Goal: Task Accomplishment & Management: Complete application form

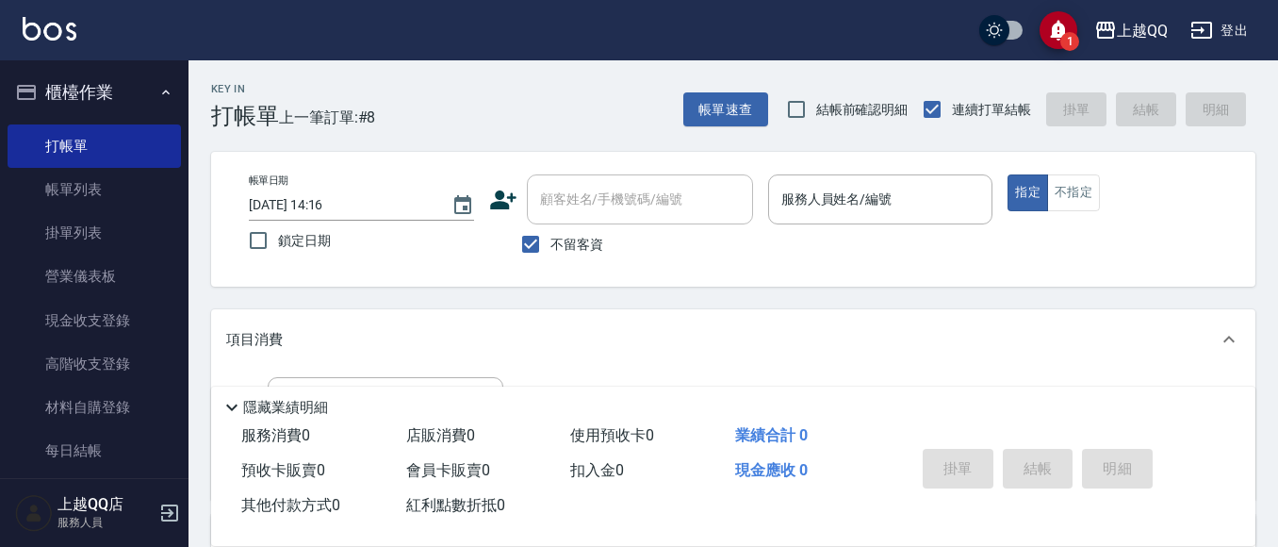
click at [541, 265] on div "帳單日期 [DATE] 14:16 鎖定日期 顧客姓名/手機號碼/編號 顧客姓名/手機號碼/編號 不留客資 服務人員姓名/編號 服務人員姓名/編號 指定 不指定" at bounding box center [733, 219] width 1044 height 135
click at [552, 248] on span "不留客資" at bounding box center [576, 245] width 53 height 20
click at [550, 248] on input "不留客資" at bounding box center [531, 244] width 40 height 40
checkbox input "false"
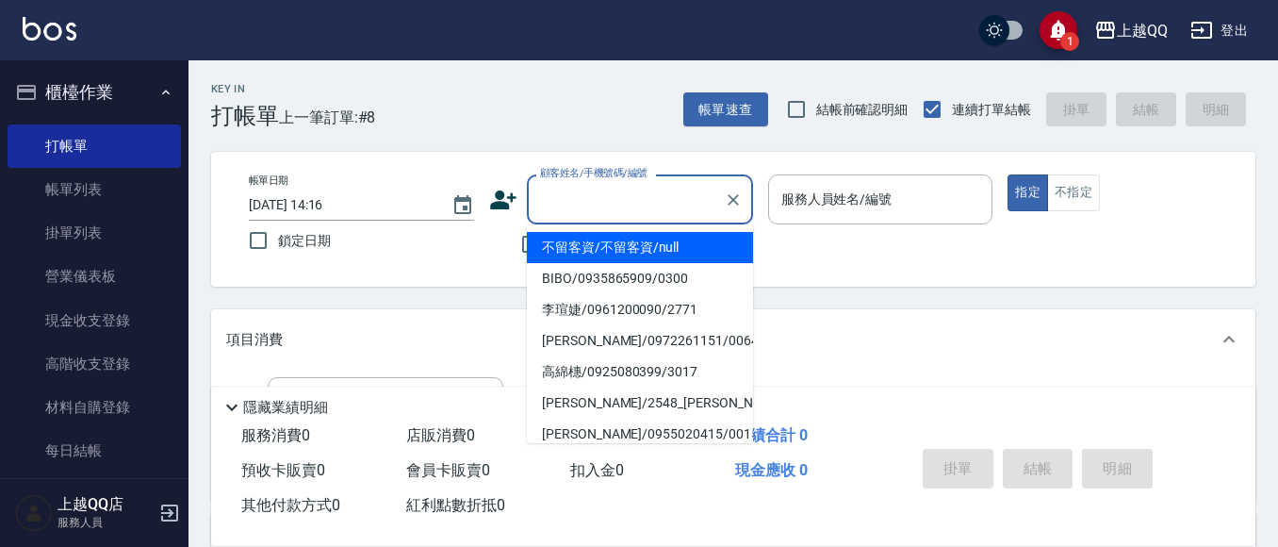
click at [561, 191] on div "顧客姓名/手機號碼/編號 顧客姓名/手機號碼/編號" at bounding box center [640, 199] width 226 height 50
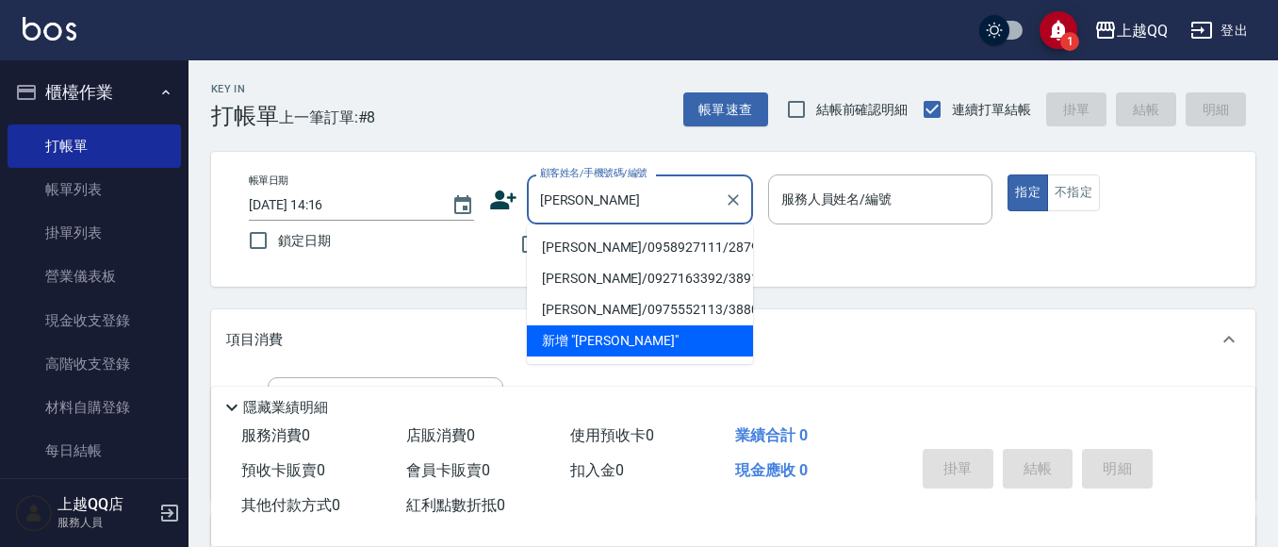
type input "[PERSON_NAME]"
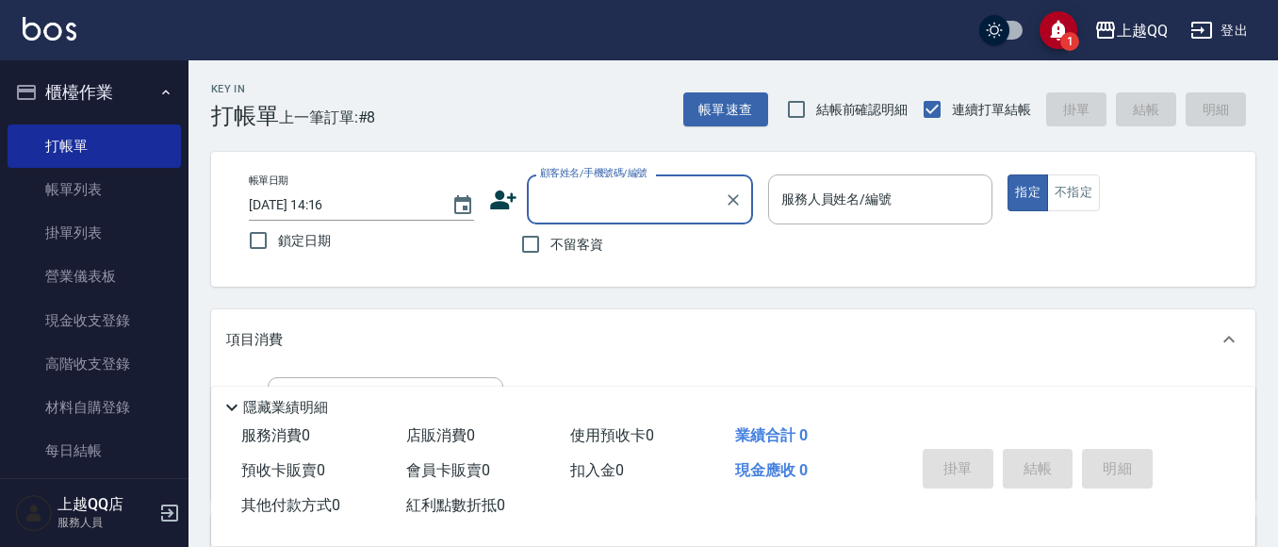
click at [584, 201] on input "顧客姓名/手機號碼/編號" at bounding box center [625, 199] width 181 height 33
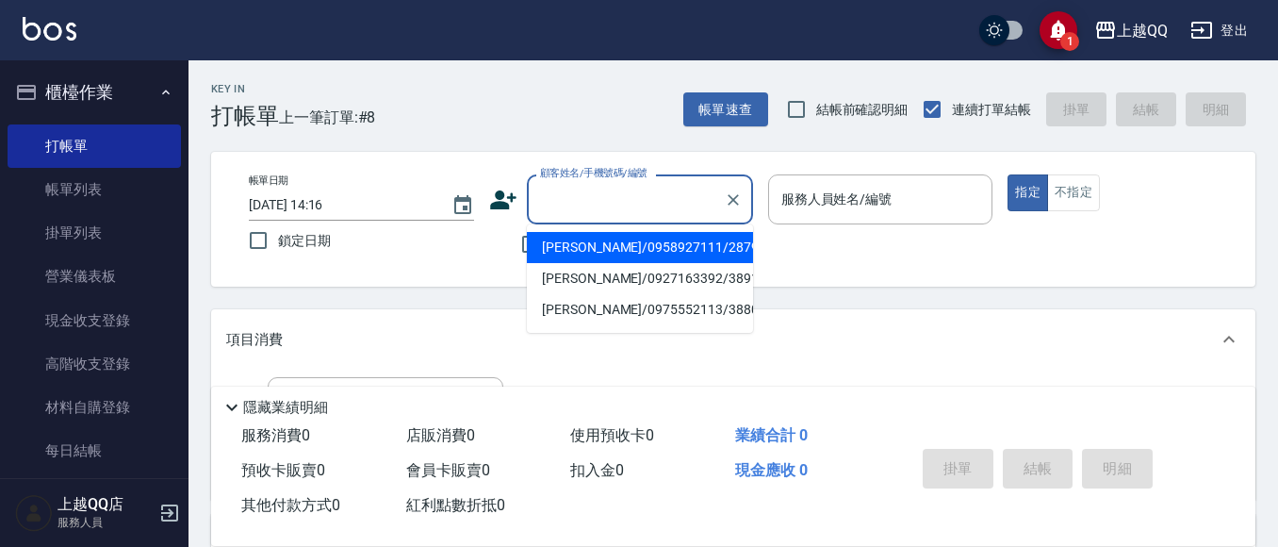
click at [590, 252] on li "[PERSON_NAME]/0958927111/2879" at bounding box center [640, 247] width 226 height 31
type input "[PERSON_NAME]/0958927111/2879"
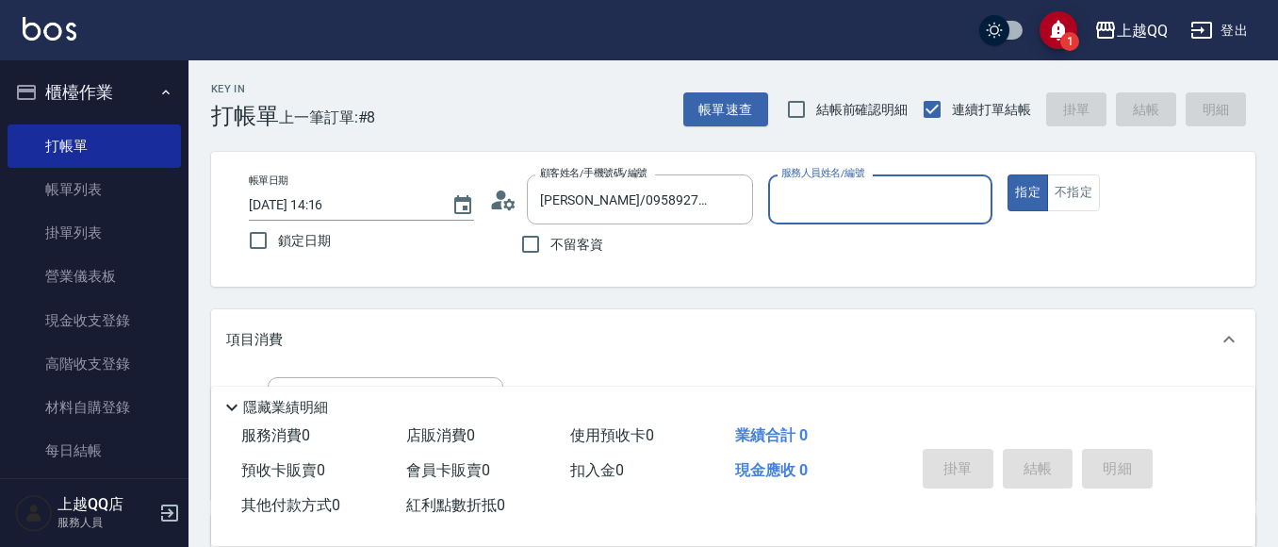
type input "佩怡-3"
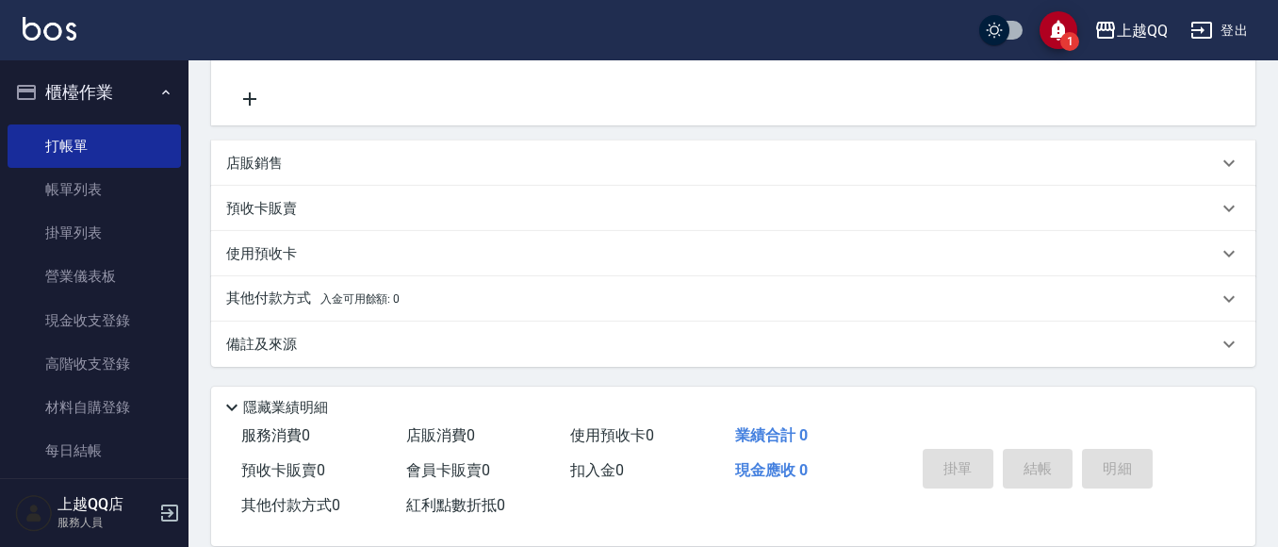
scroll to position [375, 0]
click at [247, 196] on div "預收卡販賣" at bounding box center [733, 207] width 1044 height 45
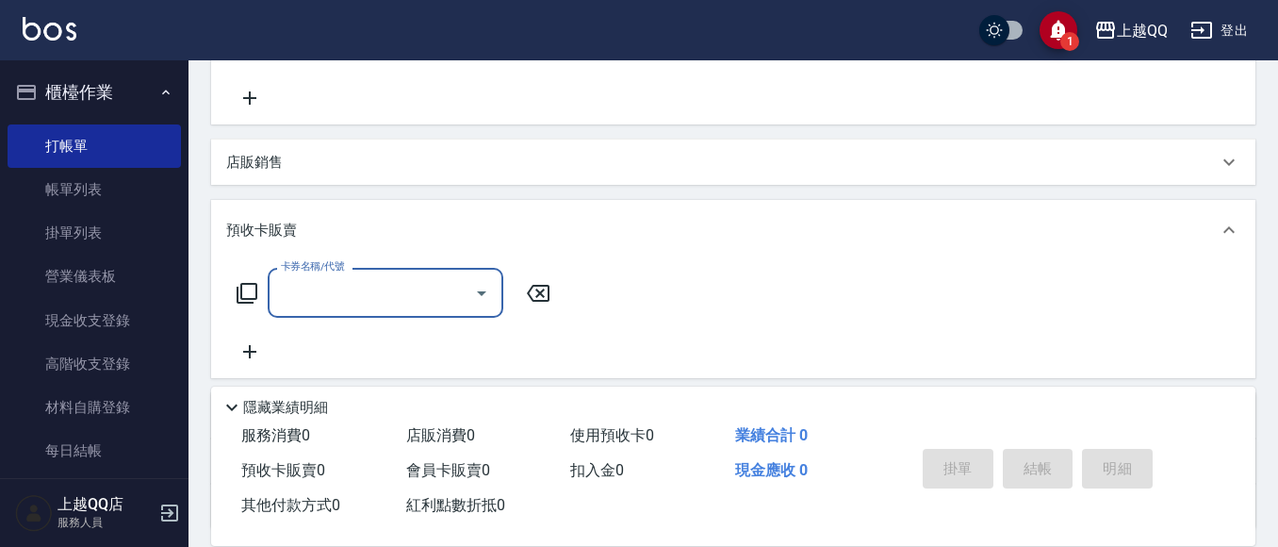
scroll to position [0, 0]
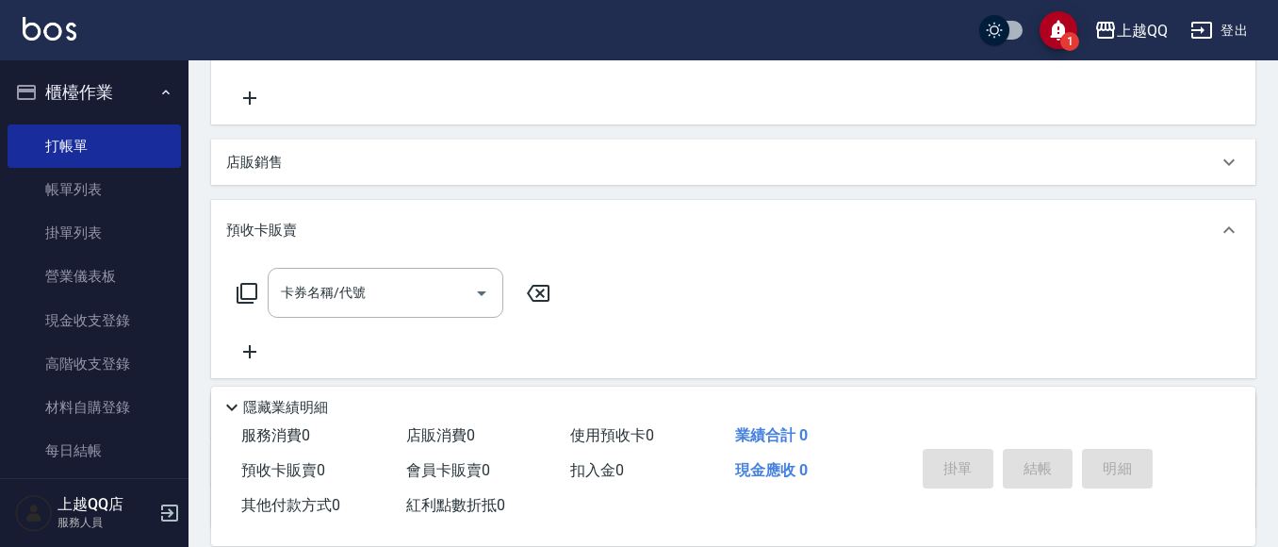
click at [261, 295] on div "卡券名稱/代號 卡券名稱/代號" at bounding box center [393, 293] width 335 height 50
click at [248, 294] on icon at bounding box center [247, 293] width 23 height 23
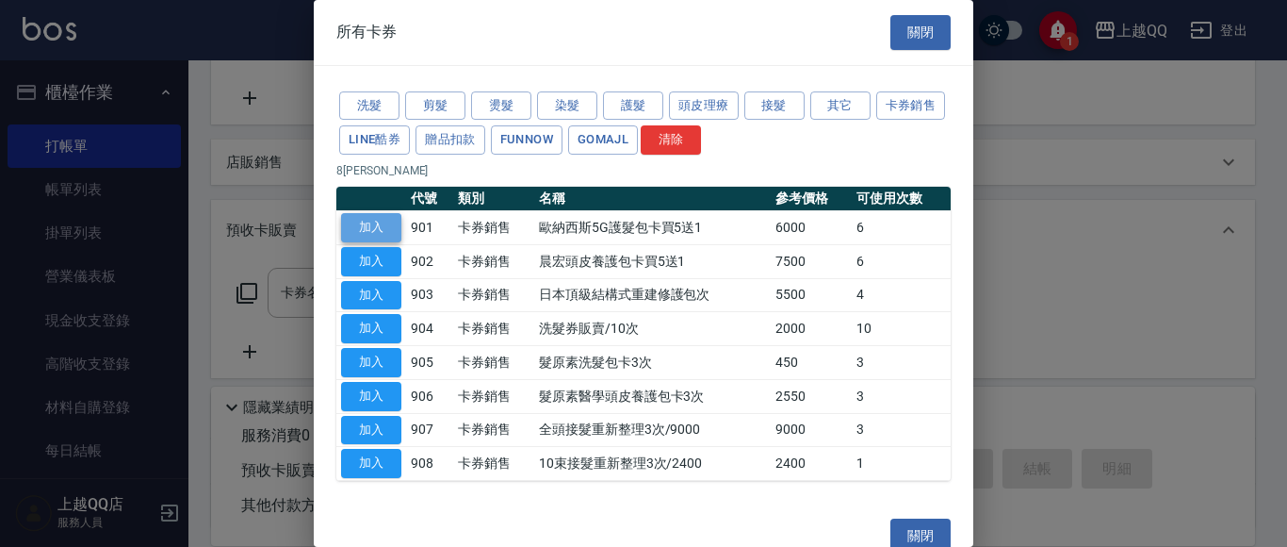
click at [384, 230] on button "加入" at bounding box center [371, 227] width 60 height 29
type input "歐納西斯5G護髮包卡買5送1(901)"
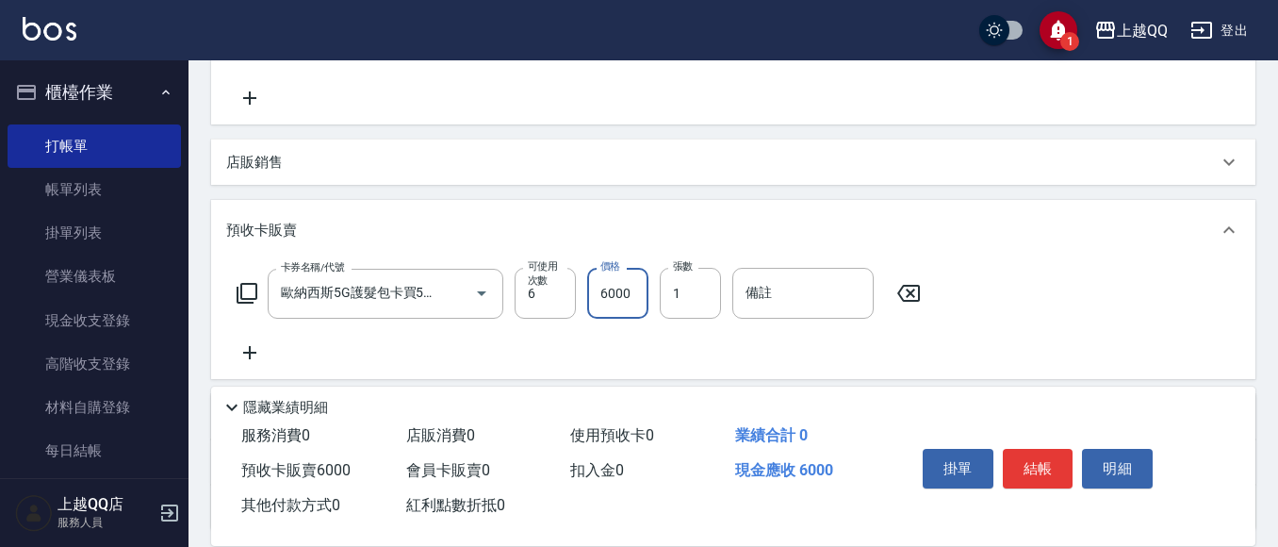
click at [615, 308] on input "6000" at bounding box center [617, 293] width 61 height 51
type input "7500"
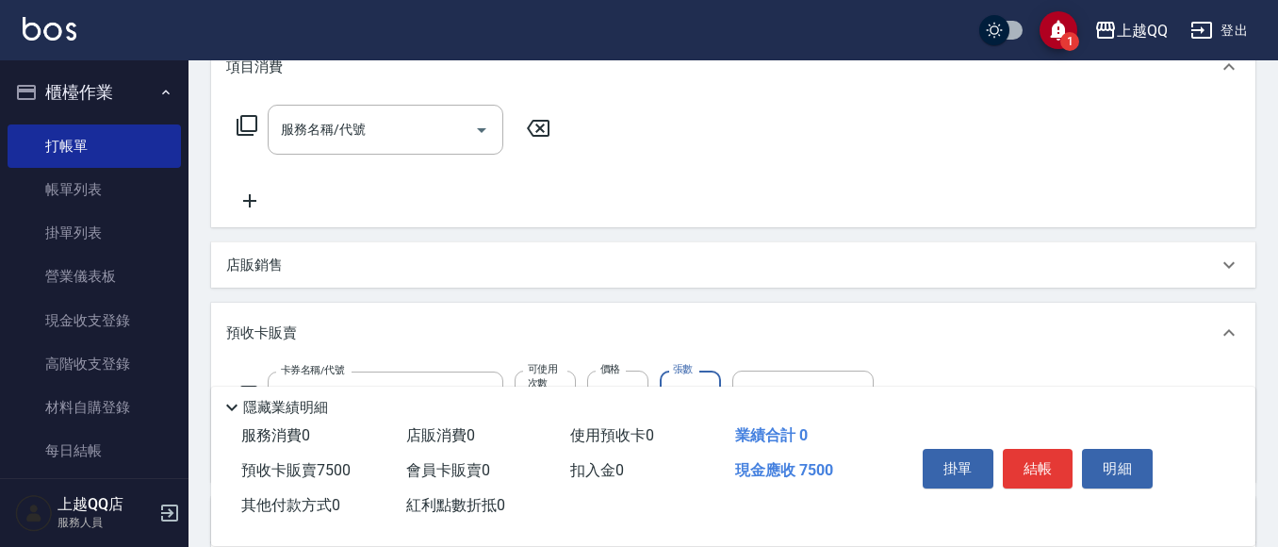
scroll to position [92, 0]
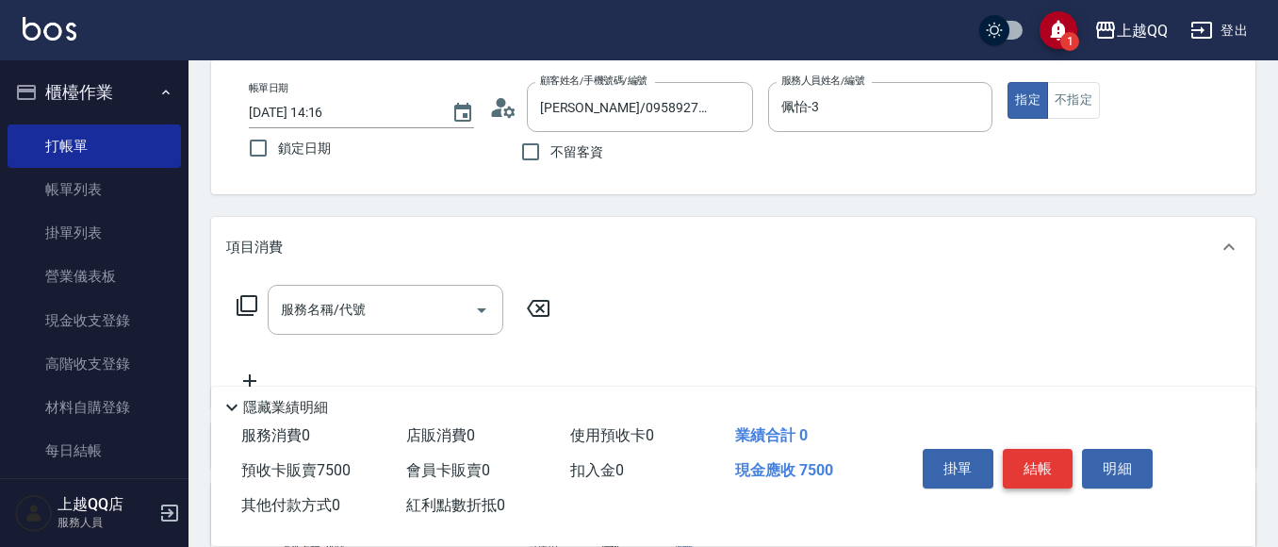
click at [1037, 453] on button "結帳" at bounding box center [1038, 469] width 71 height 40
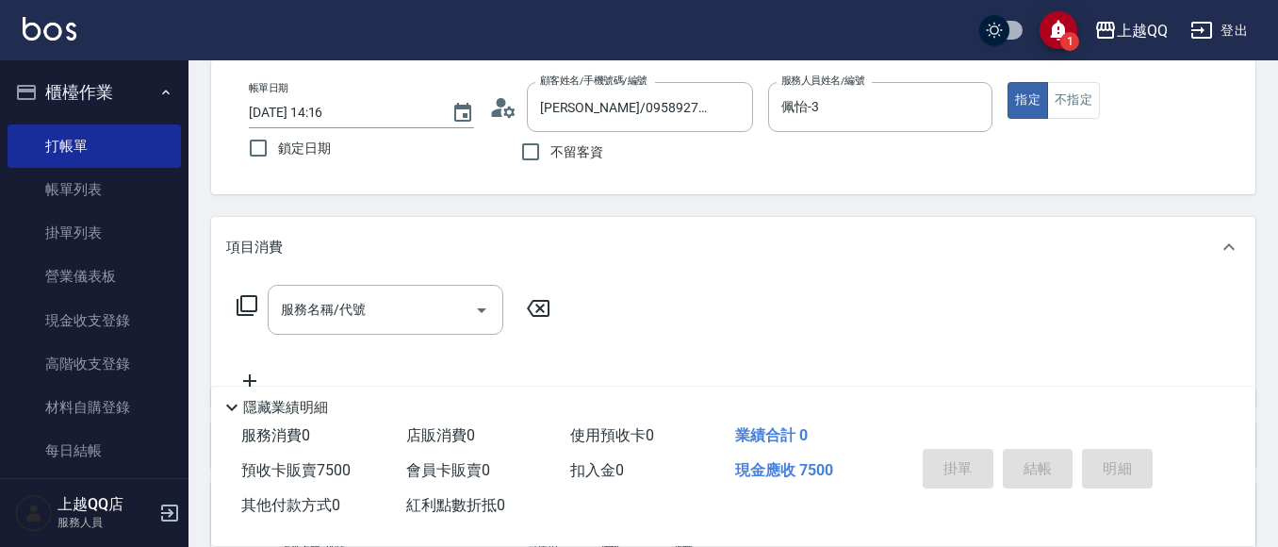
type input "[DATE] 14:53"
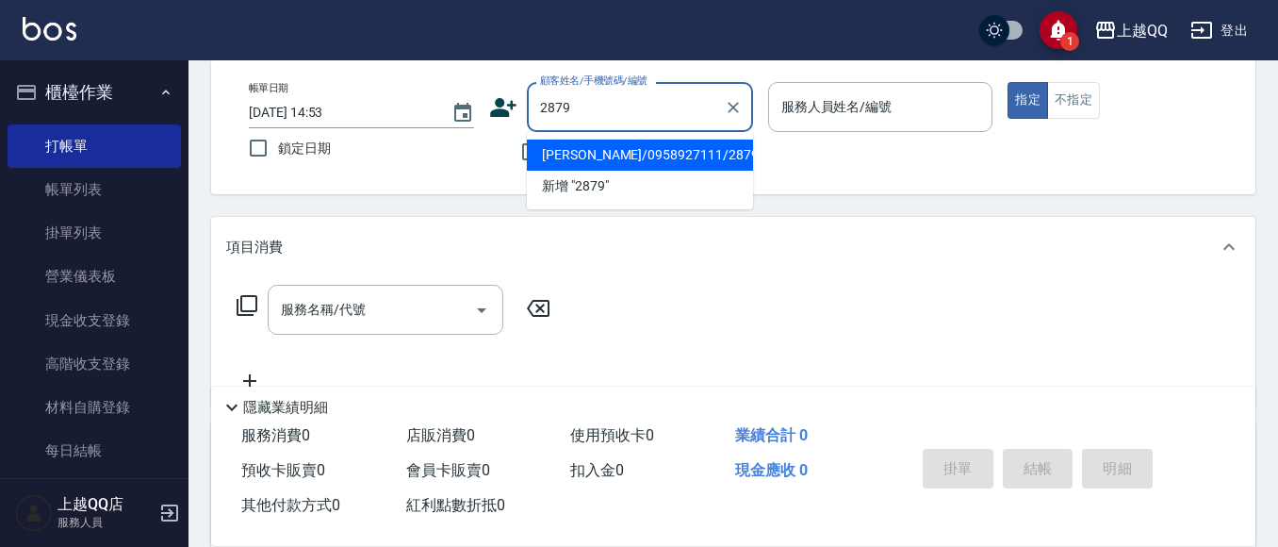
type input "[PERSON_NAME]/0958927111/2879"
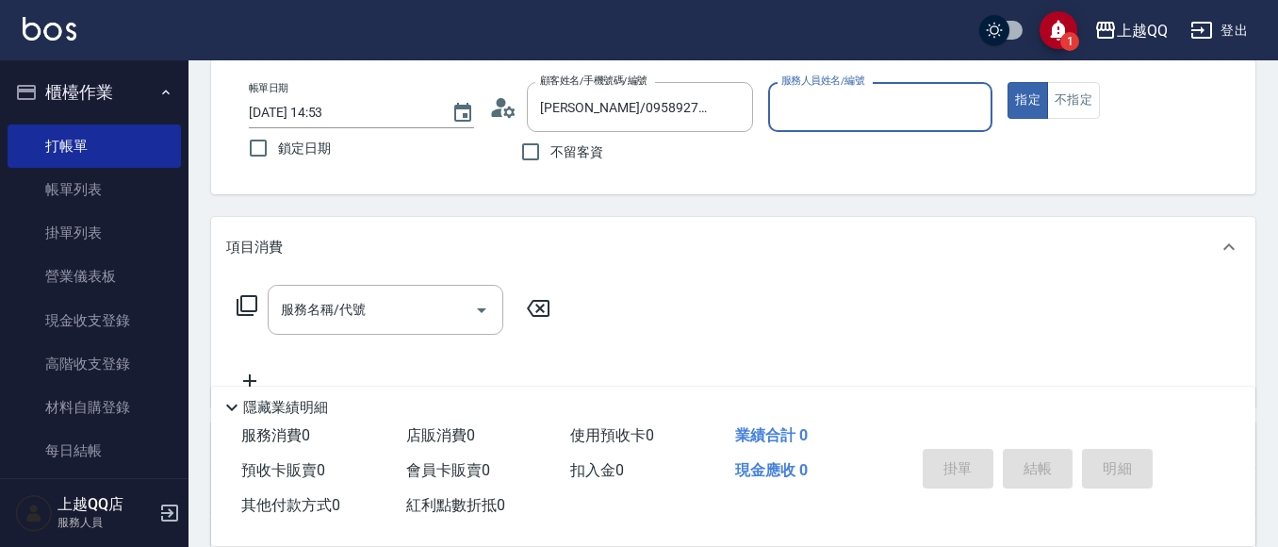
type input "佩怡-3"
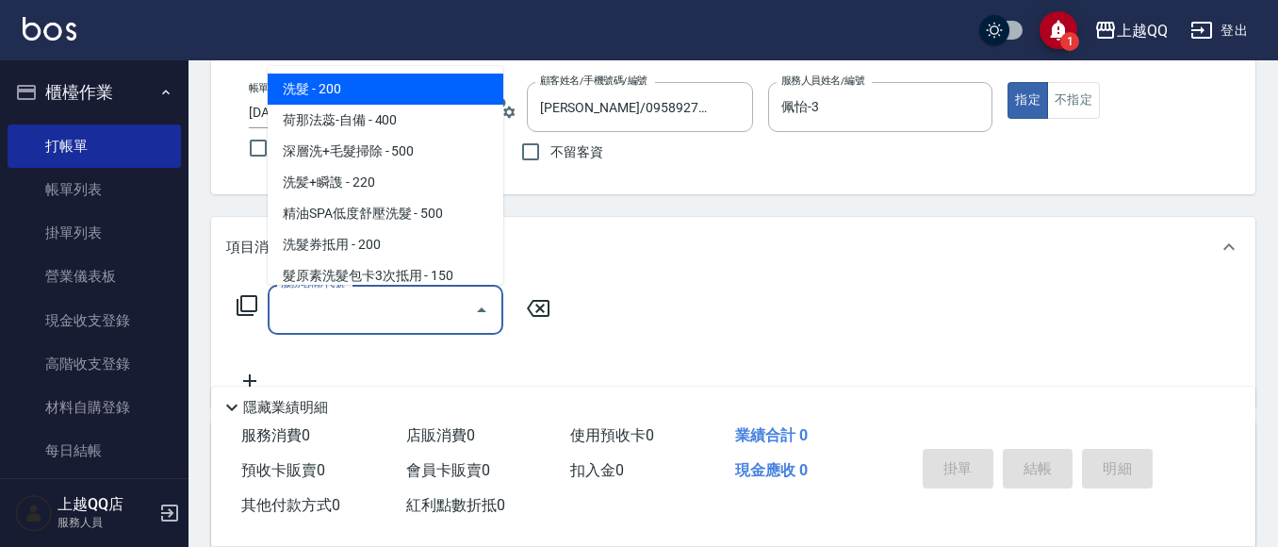
click at [284, 300] on div "服務名稱/代號 服務名稱/代號" at bounding box center [386, 310] width 236 height 50
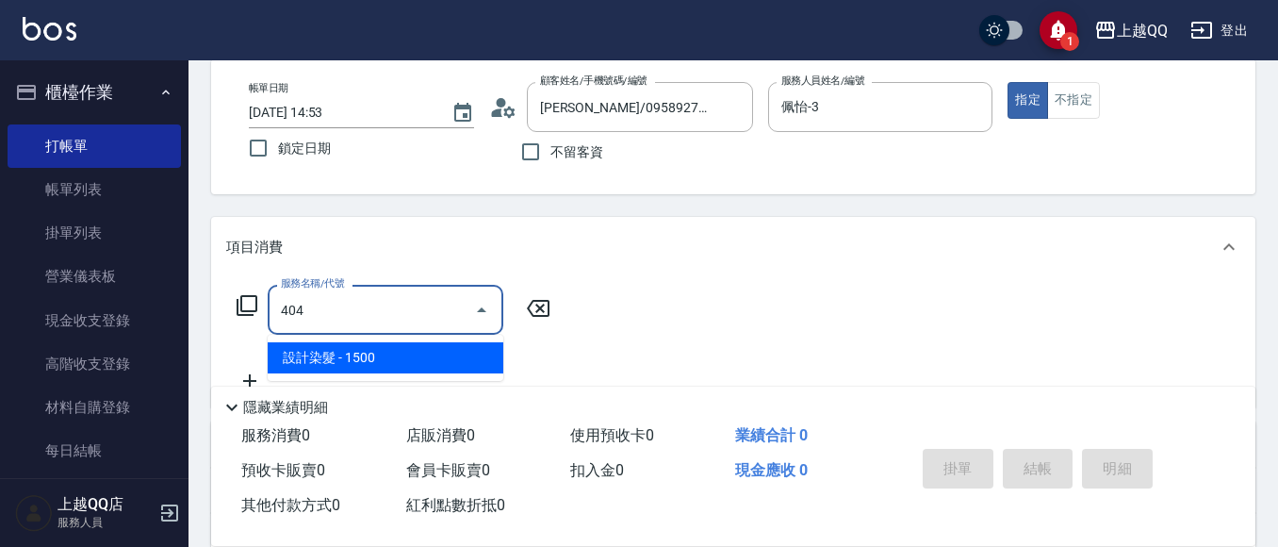
type input "設計染髮(404)"
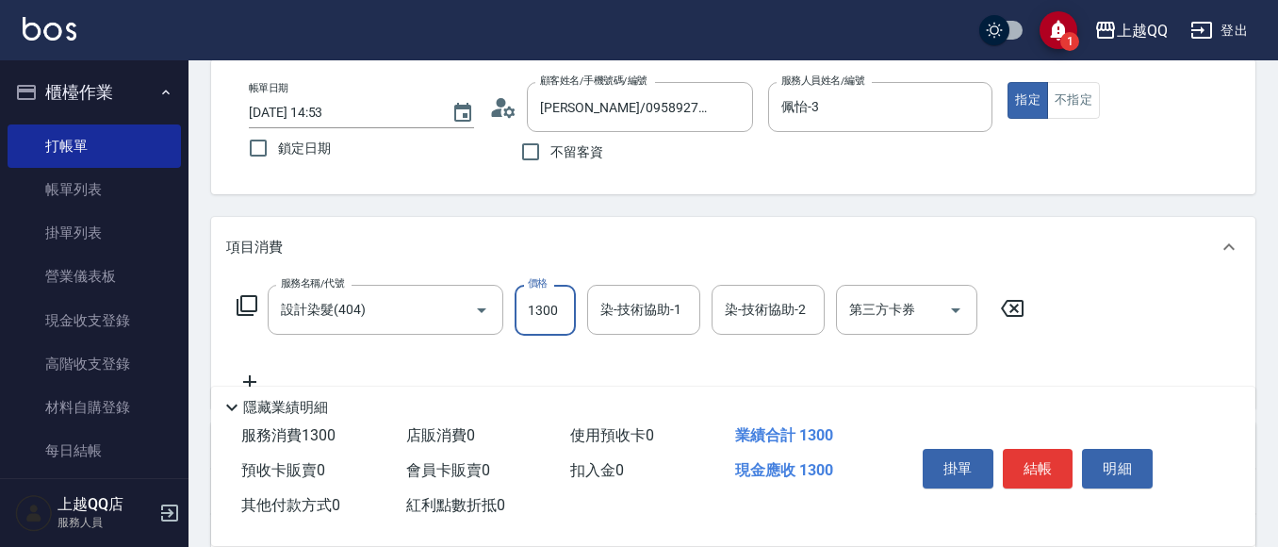
type input "1300"
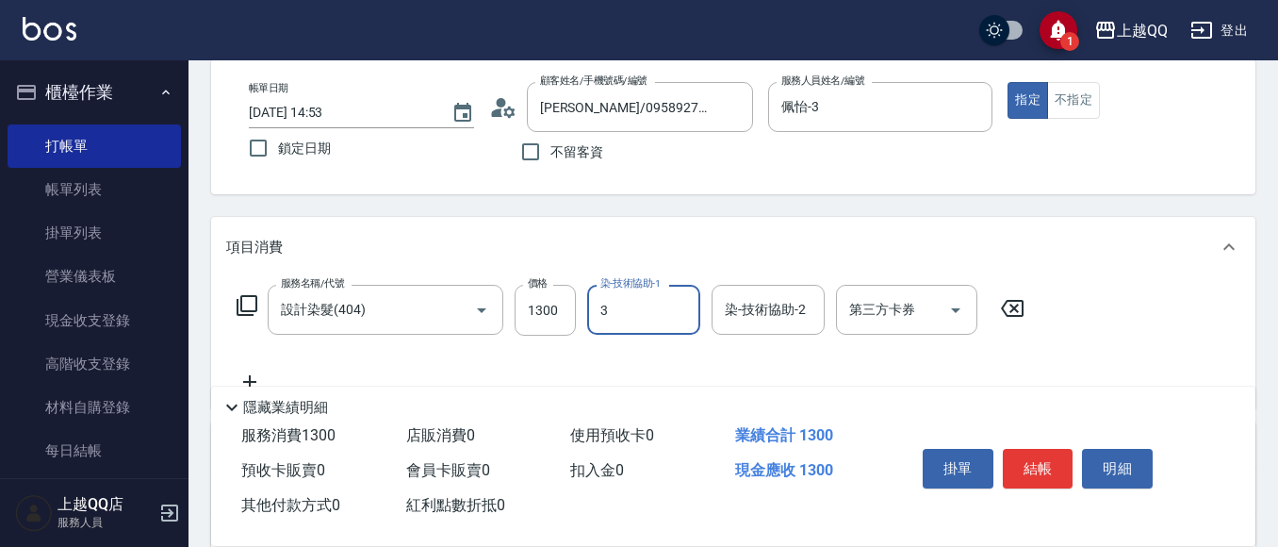
type input "佩怡-3"
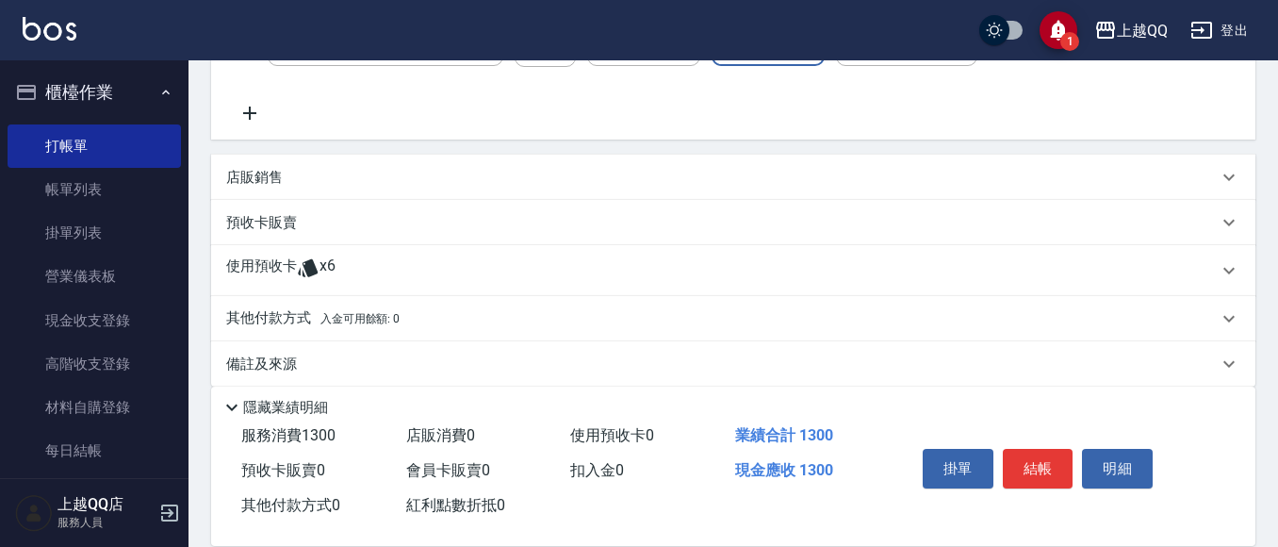
scroll to position [375, 0]
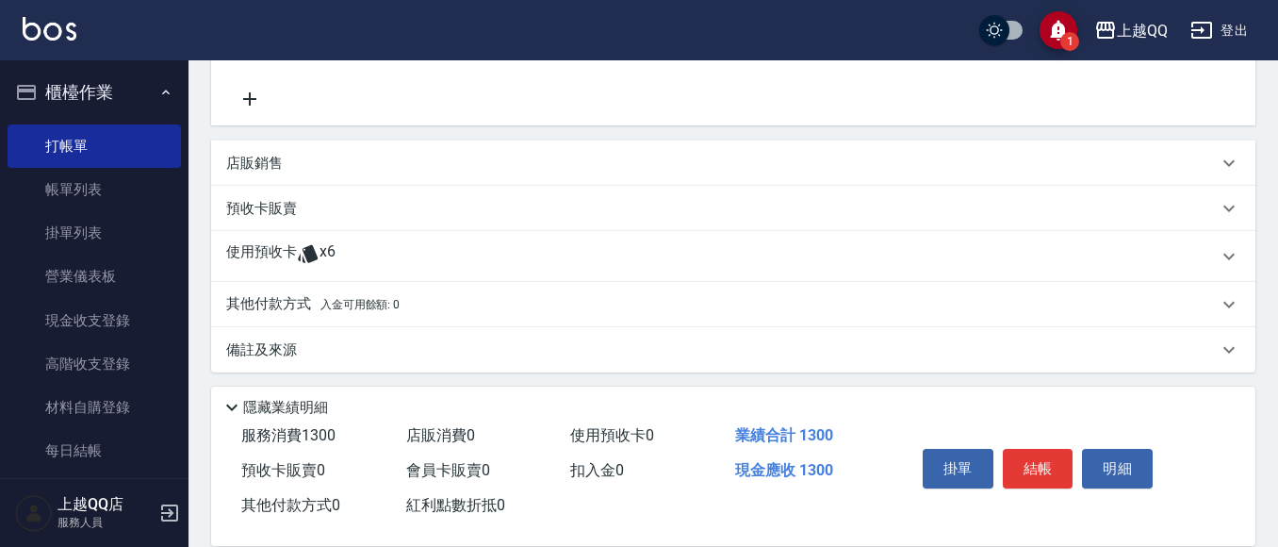
click at [236, 247] on p "使用預收卡" at bounding box center [261, 256] width 71 height 28
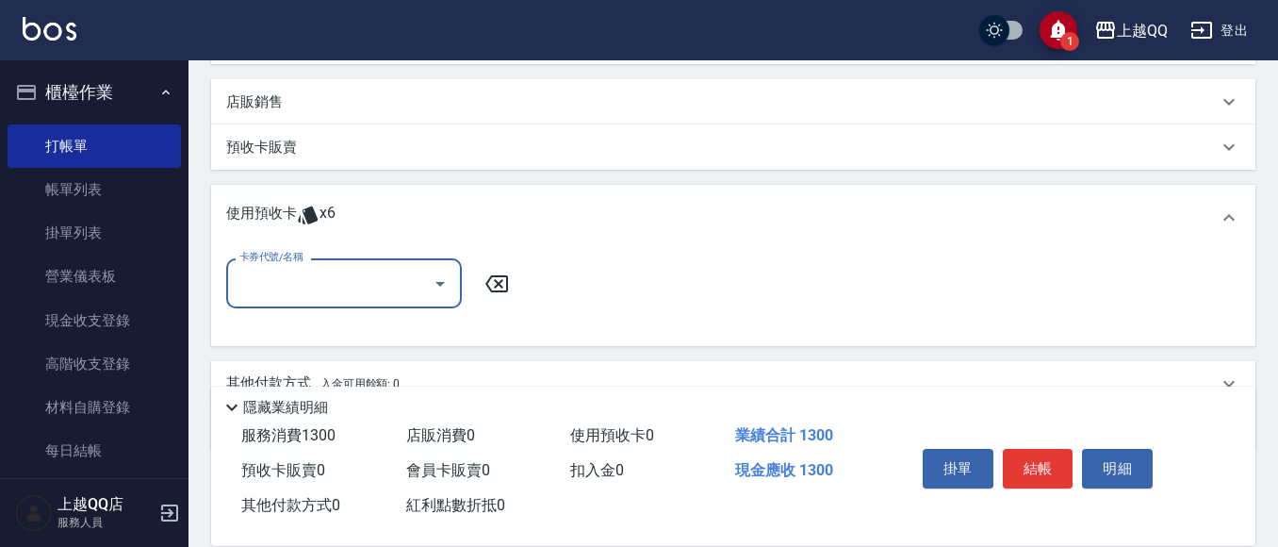
scroll to position [469, 0]
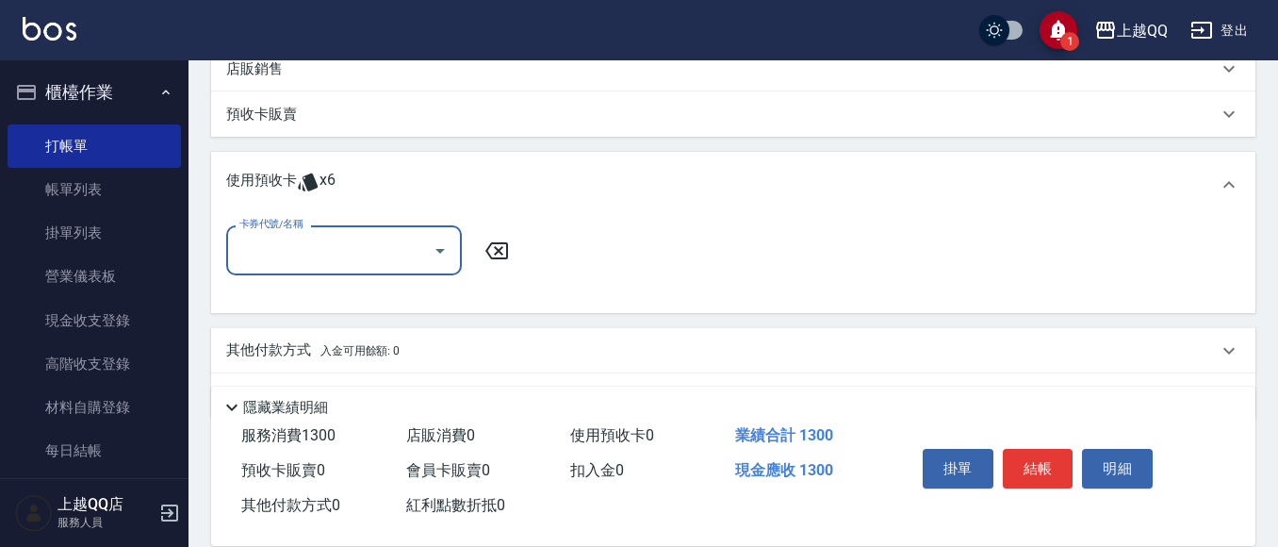
click at [438, 265] on button "Open" at bounding box center [440, 251] width 30 height 30
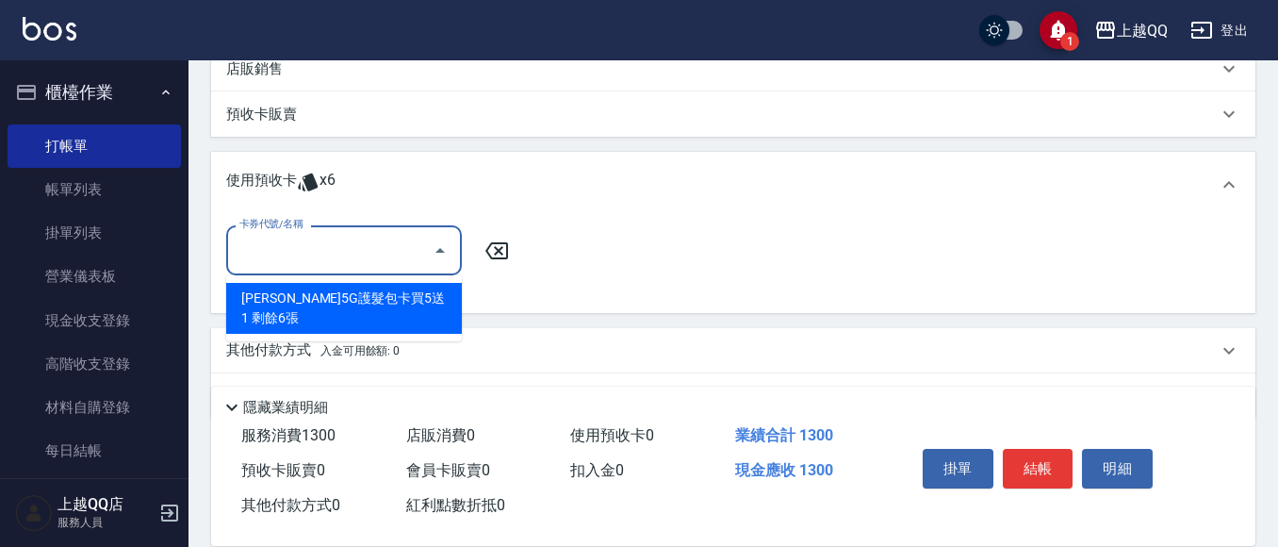
click at [424, 297] on div "[PERSON_NAME]5G護髮包卡買5送1 剩餘6張" at bounding box center [344, 308] width 236 height 51
type input "歐納西斯5G護髮包卡買5送1"
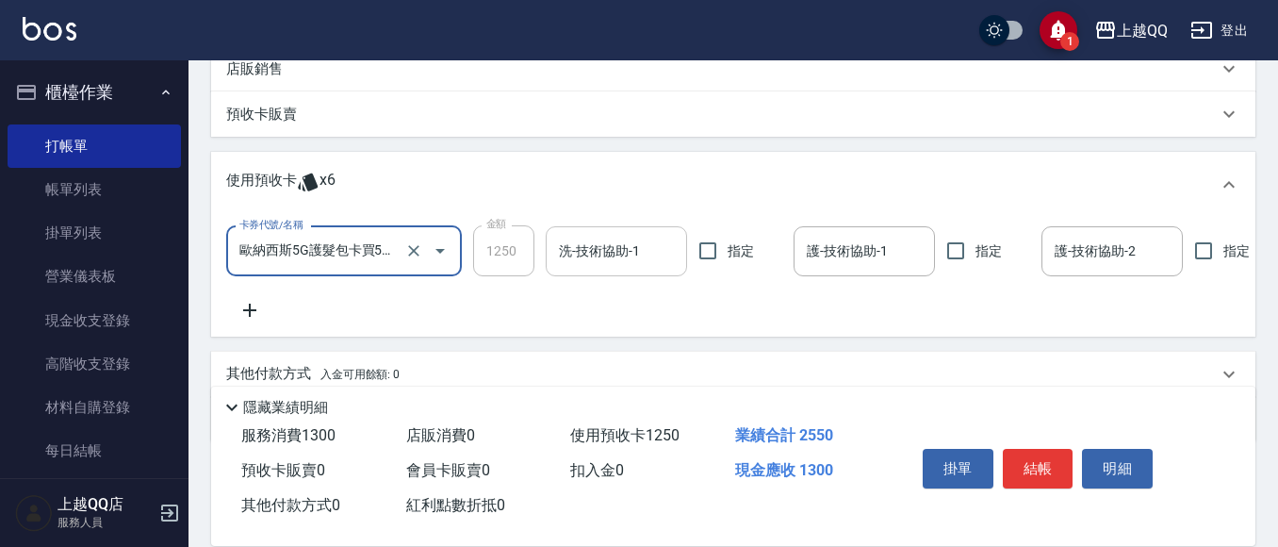
click at [651, 256] on input "洗-技術協助-1" at bounding box center [616, 251] width 124 height 33
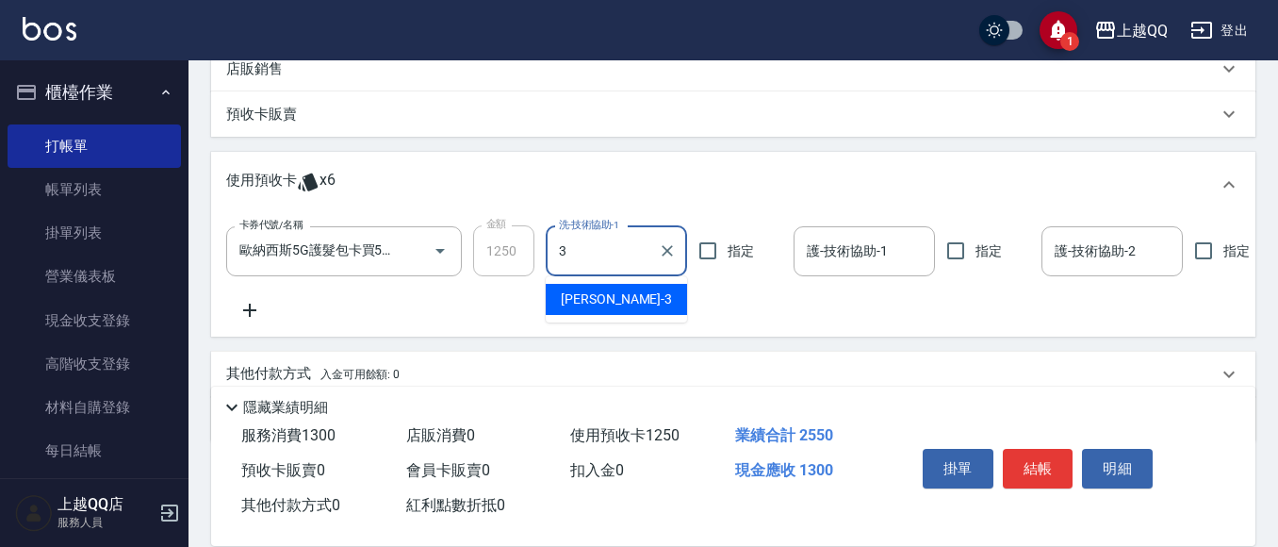
type input "佩怡-3"
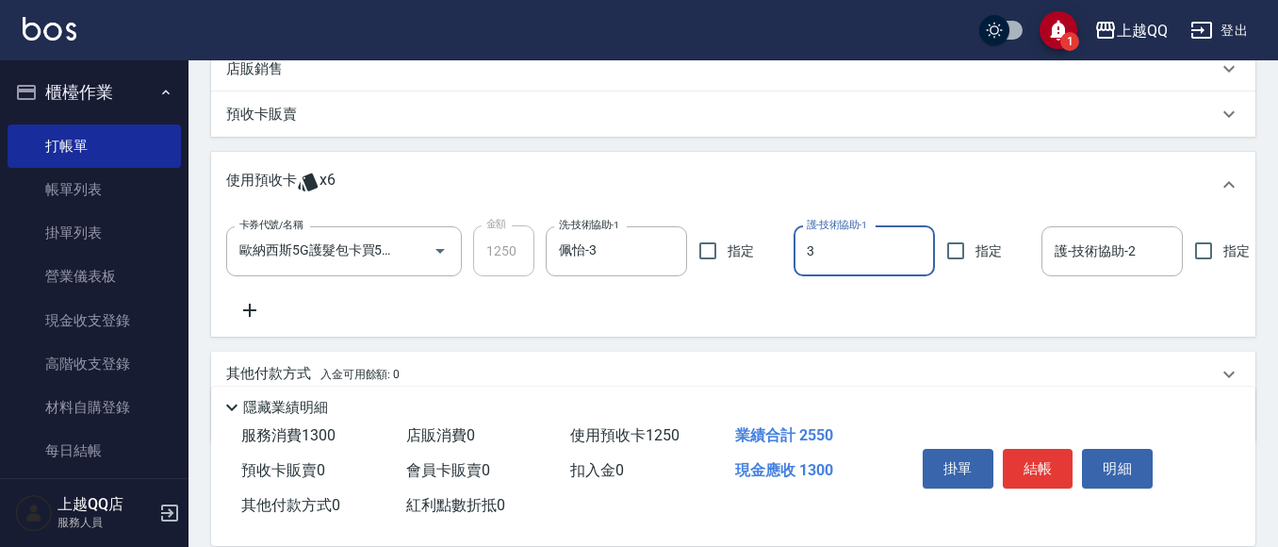
type input "佩怡-3"
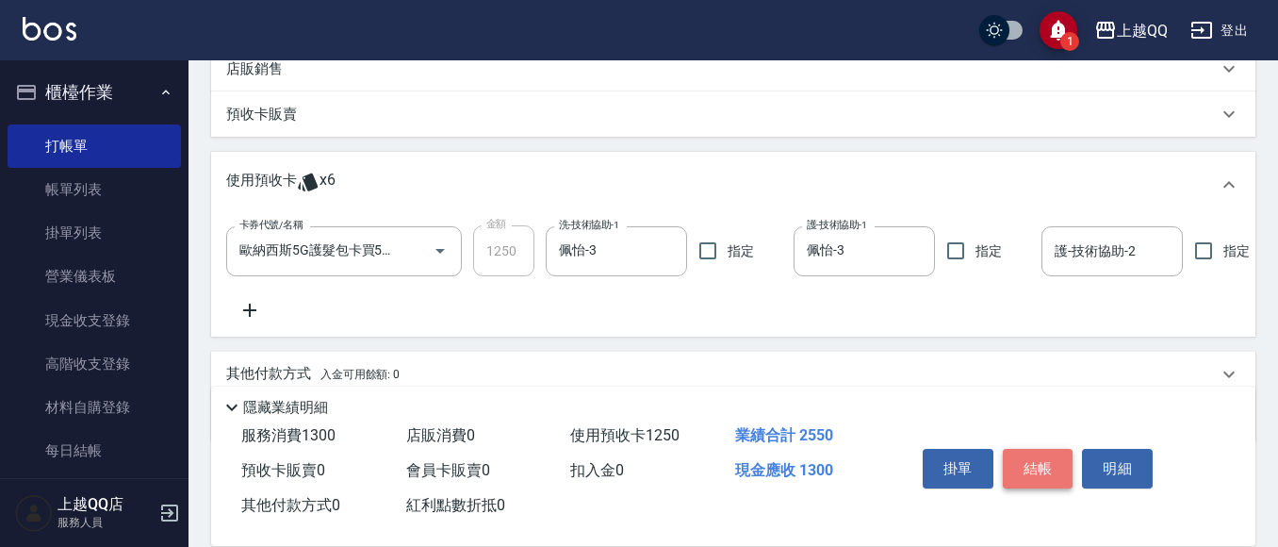
click at [1066, 450] on button "結帳" at bounding box center [1038, 469] width 71 height 40
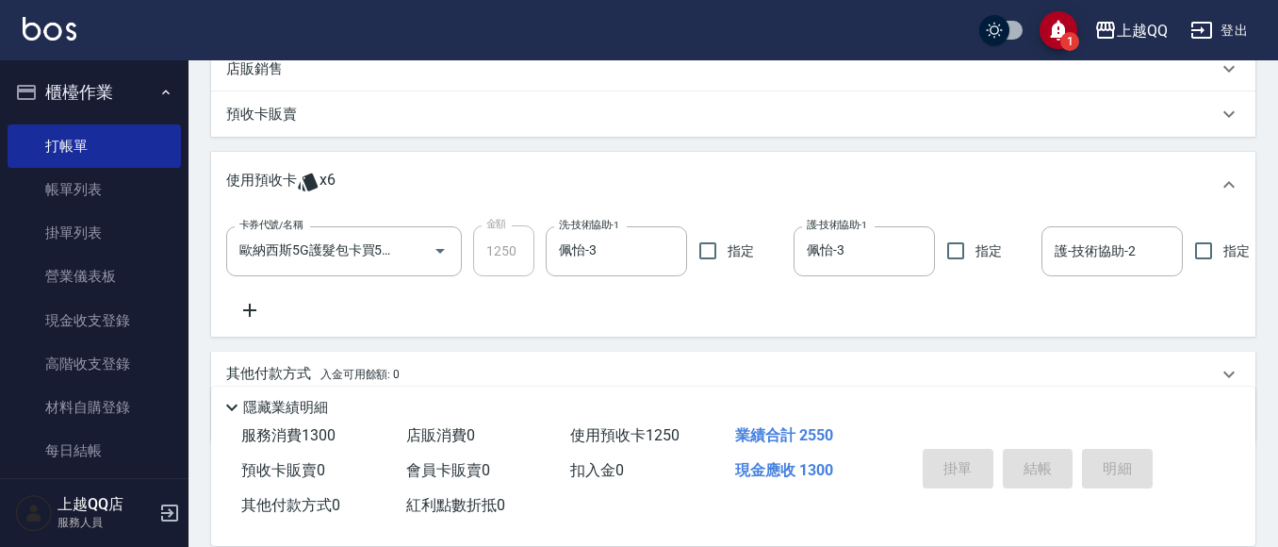
scroll to position [0, 0]
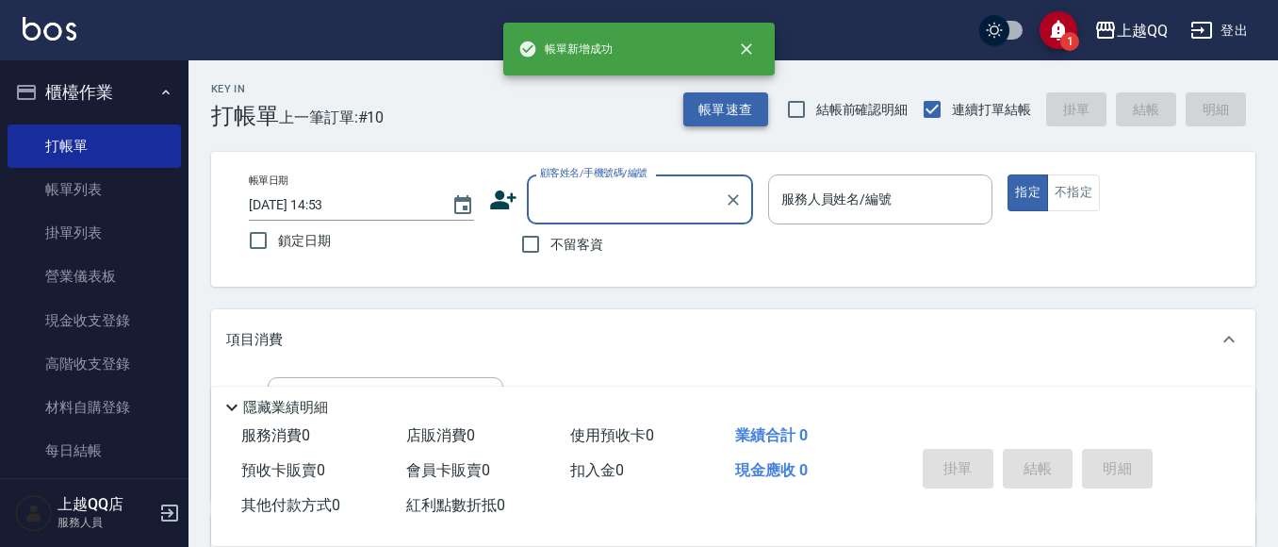
click at [702, 111] on button "帳單速查" at bounding box center [725, 109] width 85 height 35
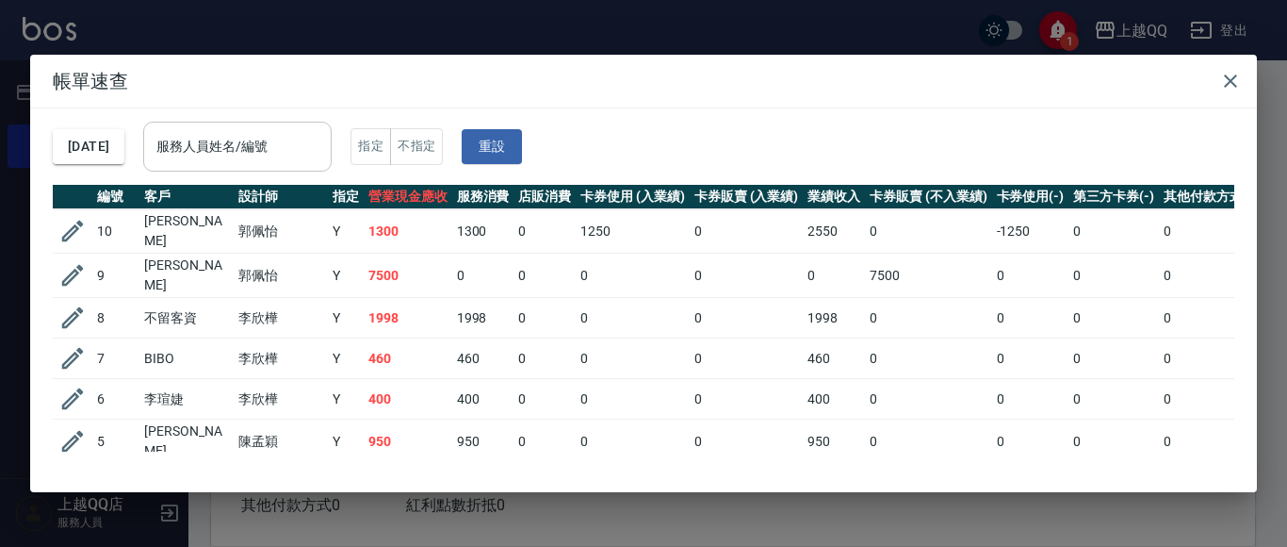
click at [290, 169] on div "服務人員姓名/編號" at bounding box center [237, 147] width 188 height 50
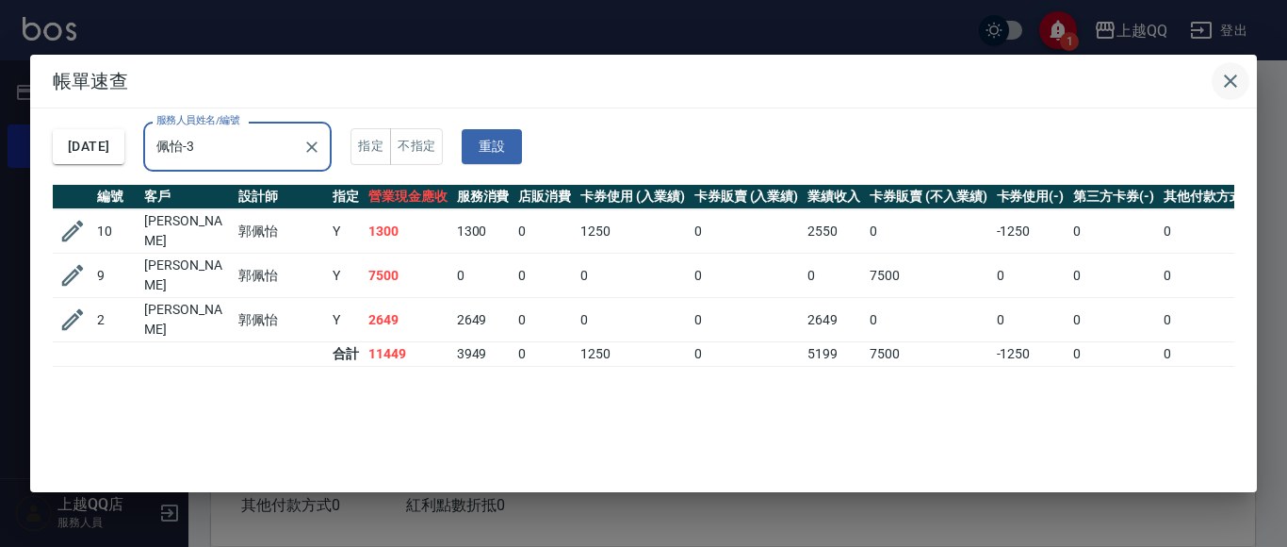
type input "佩怡-3"
click at [1232, 75] on icon "button" at bounding box center [1230, 81] width 23 height 23
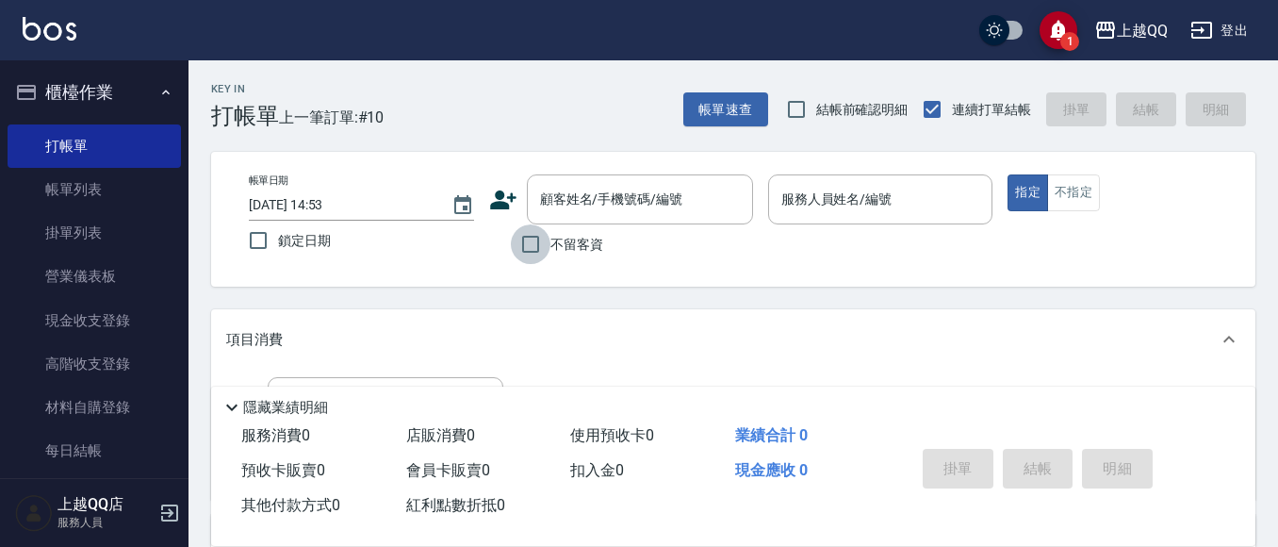
click at [545, 237] on input "不留客資" at bounding box center [531, 244] width 40 height 40
checkbox input "true"
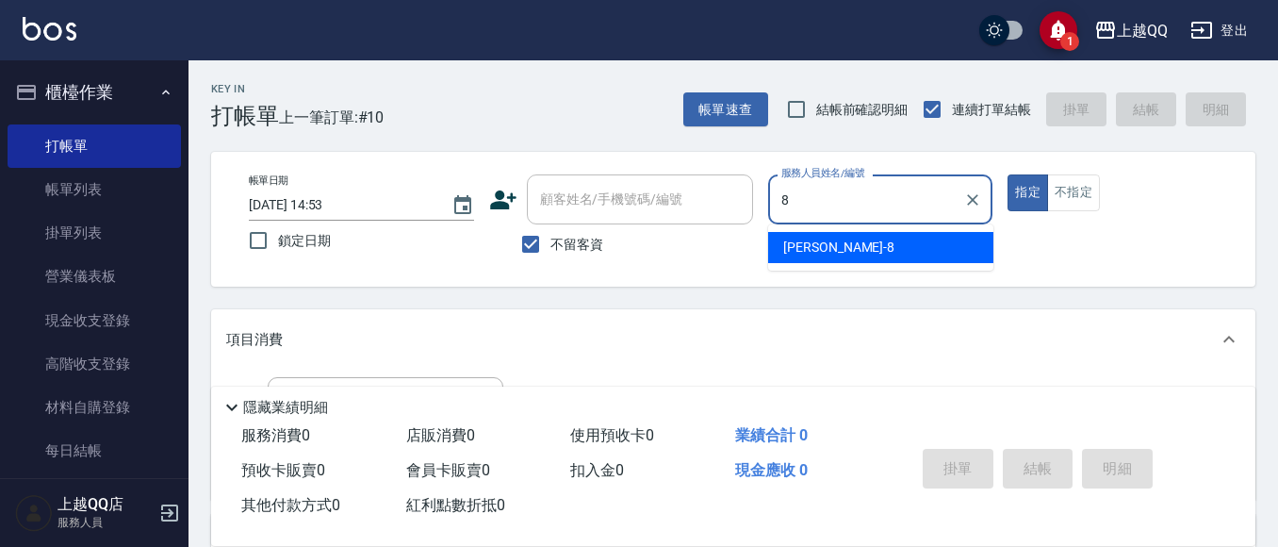
type input "[PERSON_NAME]-8"
type button "true"
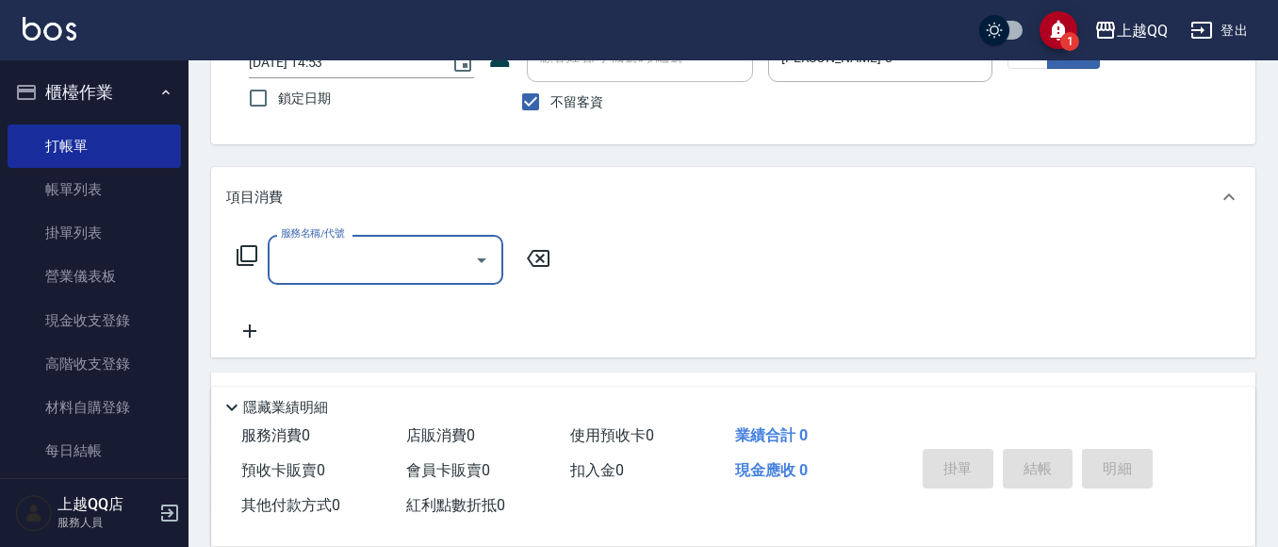
scroll to position [155, 0]
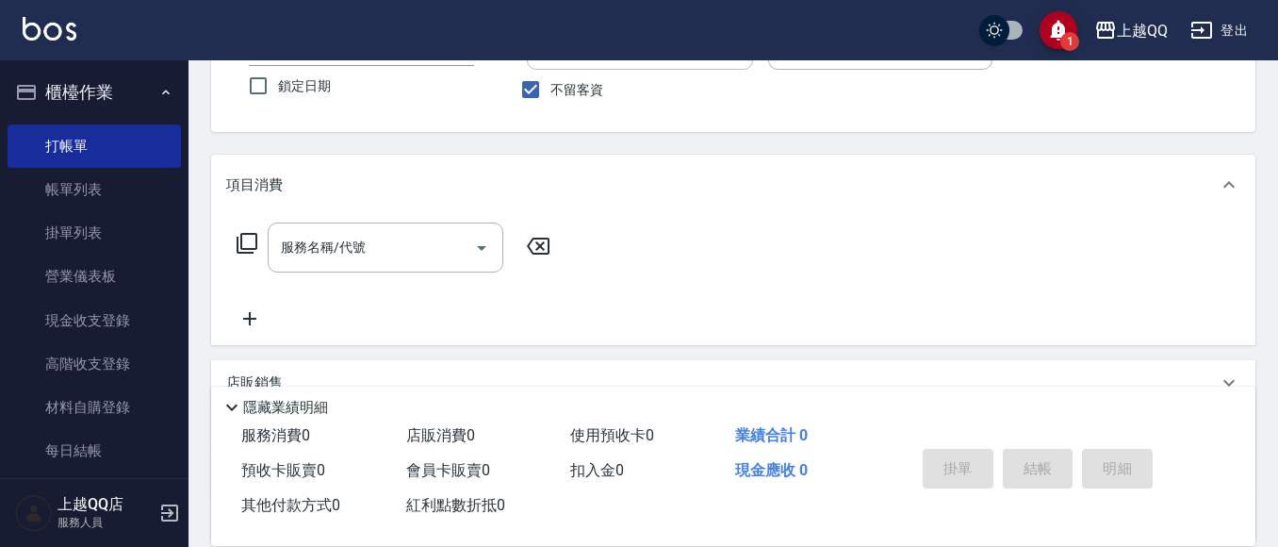
click at [247, 246] on icon at bounding box center [247, 243] width 23 height 23
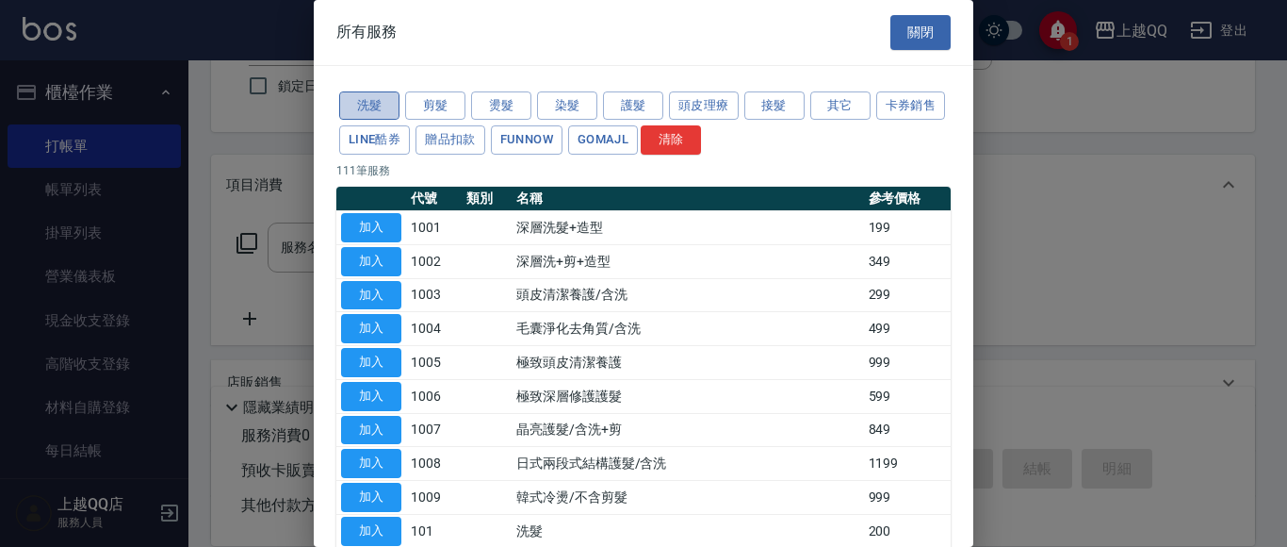
click at [374, 102] on button "洗髮" at bounding box center [369, 105] width 60 height 29
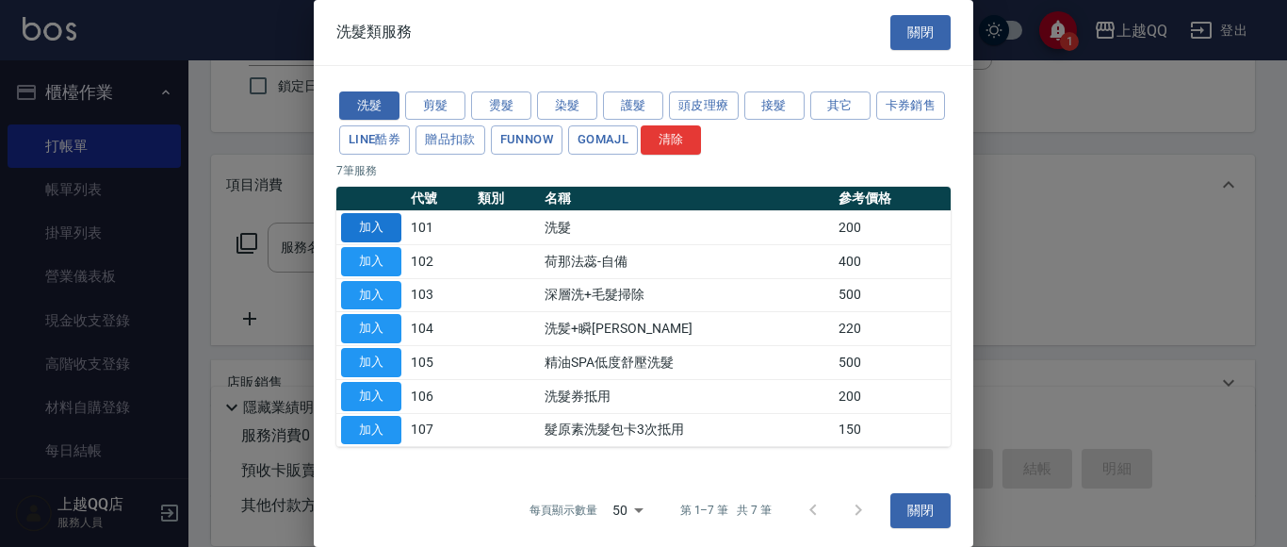
click at [376, 238] on button "加入" at bounding box center [371, 227] width 60 height 29
type input "洗髮(101)"
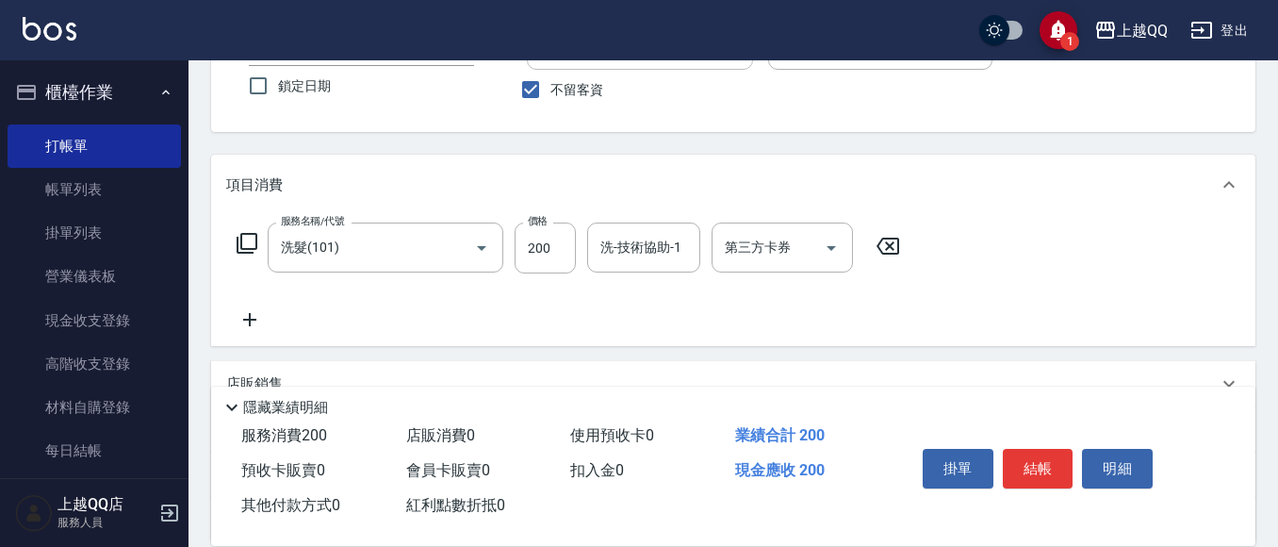
click at [248, 240] on icon at bounding box center [247, 243] width 23 height 23
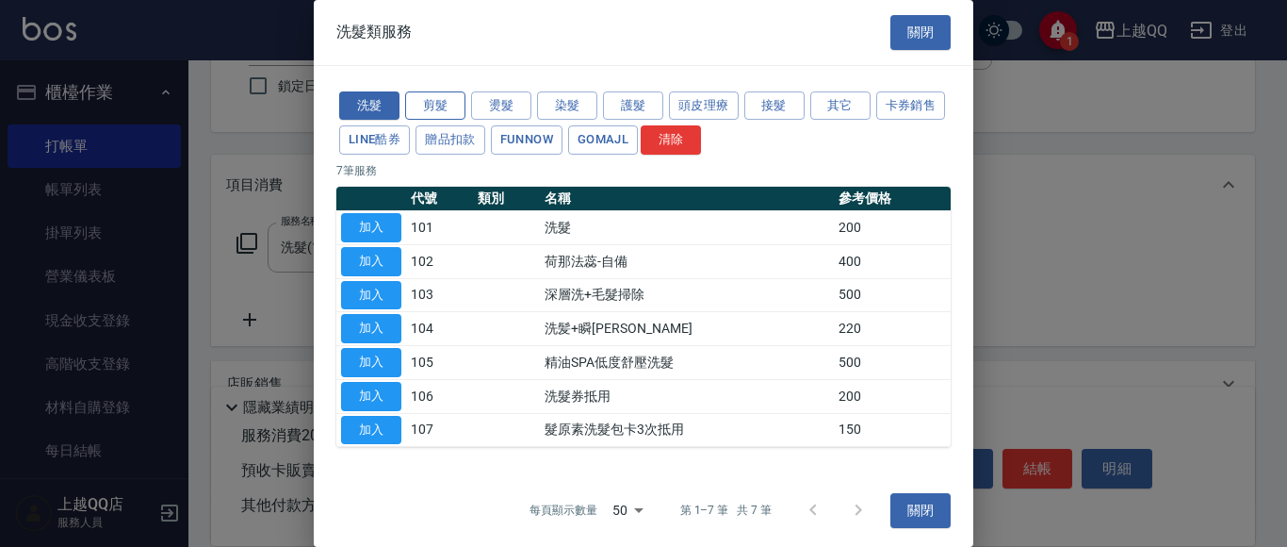
click at [420, 109] on button "剪髮" at bounding box center [435, 105] width 60 height 29
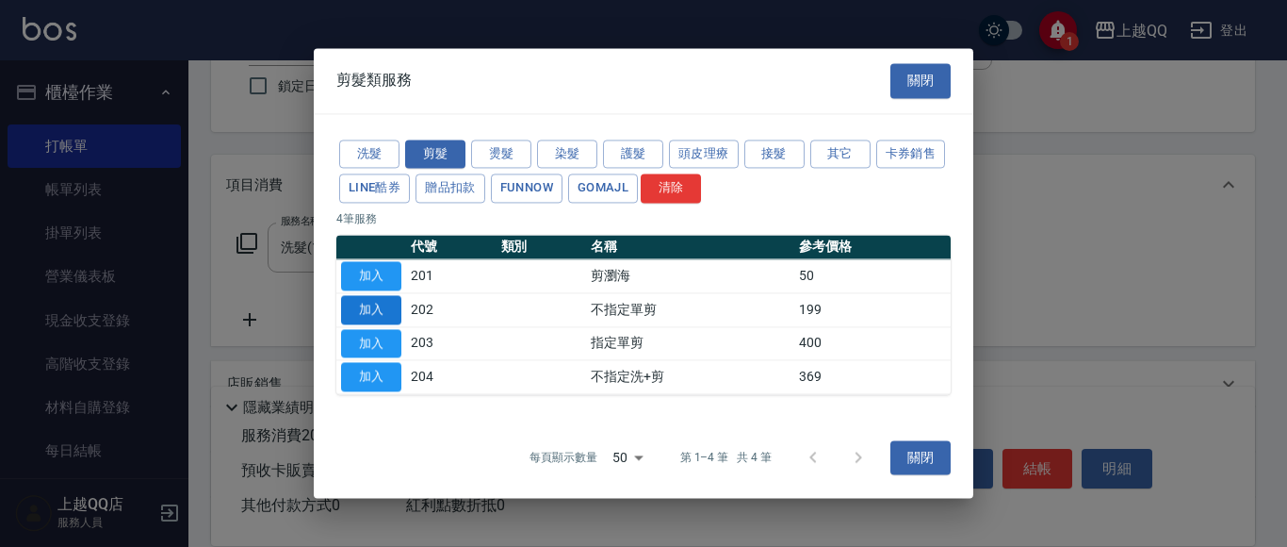
click at [380, 314] on button "加入" at bounding box center [371, 309] width 60 height 29
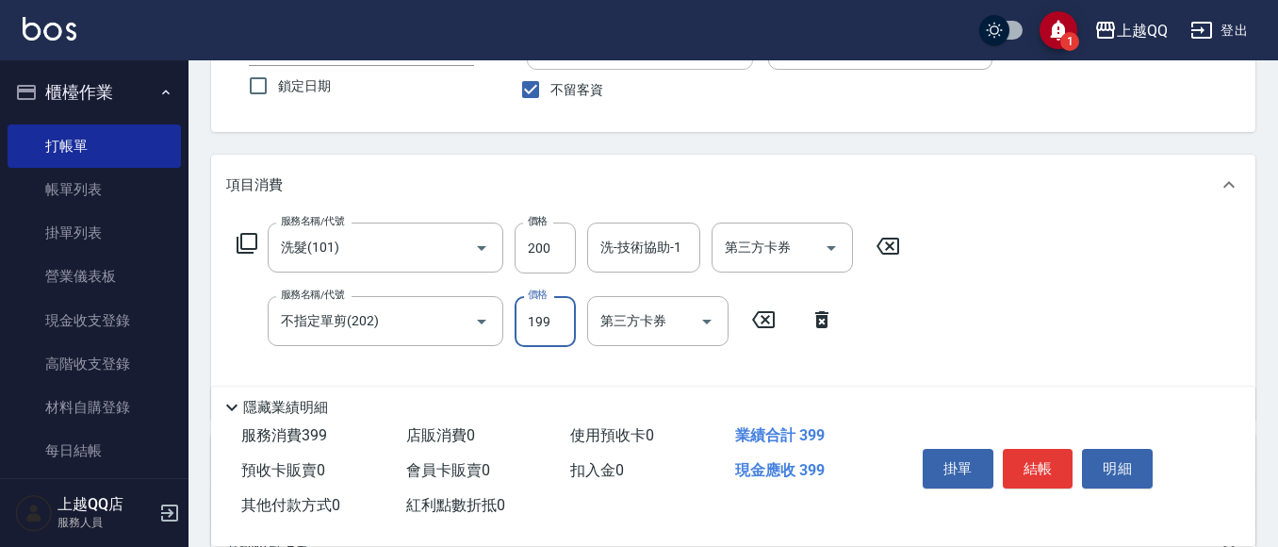
click at [560, 321] on input "199" at bounding box center [545, 321] width 61 height 51
type input "200"
click at [551, 251] on input "200" at bounding box center [545, 247] width 61 height 51
type input "250"
click at [631, 254] on div "洗-技術協助-1 洗-技術協助-1" at bounding box center [643, 247] width 113 height 50
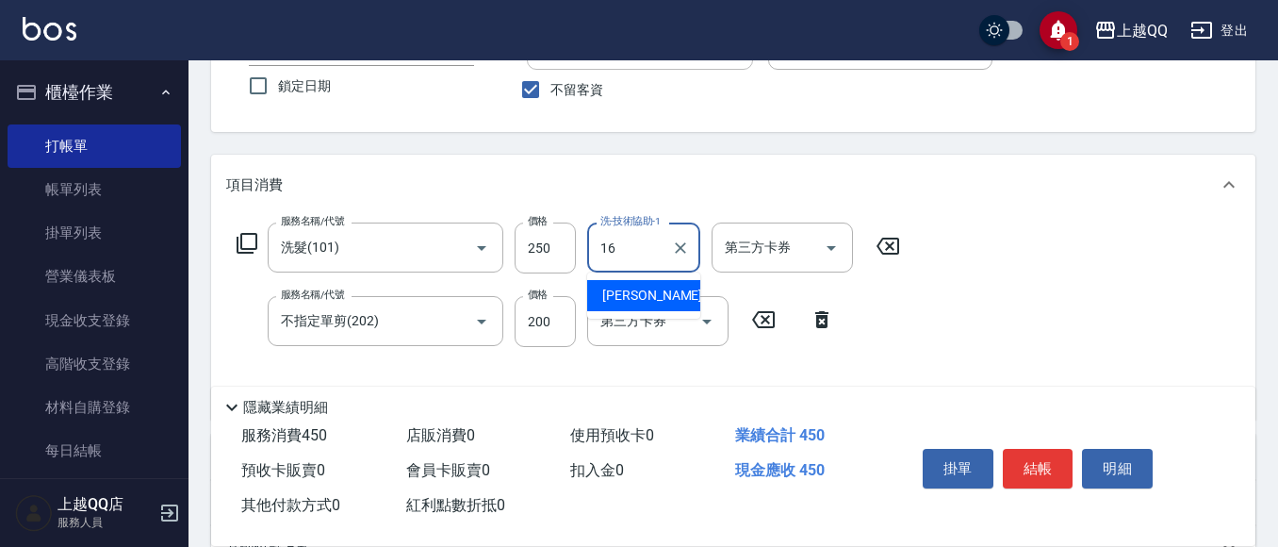
click at [677, 286] on div "[PERSON_NAME] -16" at bounding box center [643, 295] width 113 height 31
type input "[PERSON_NAME]-16"
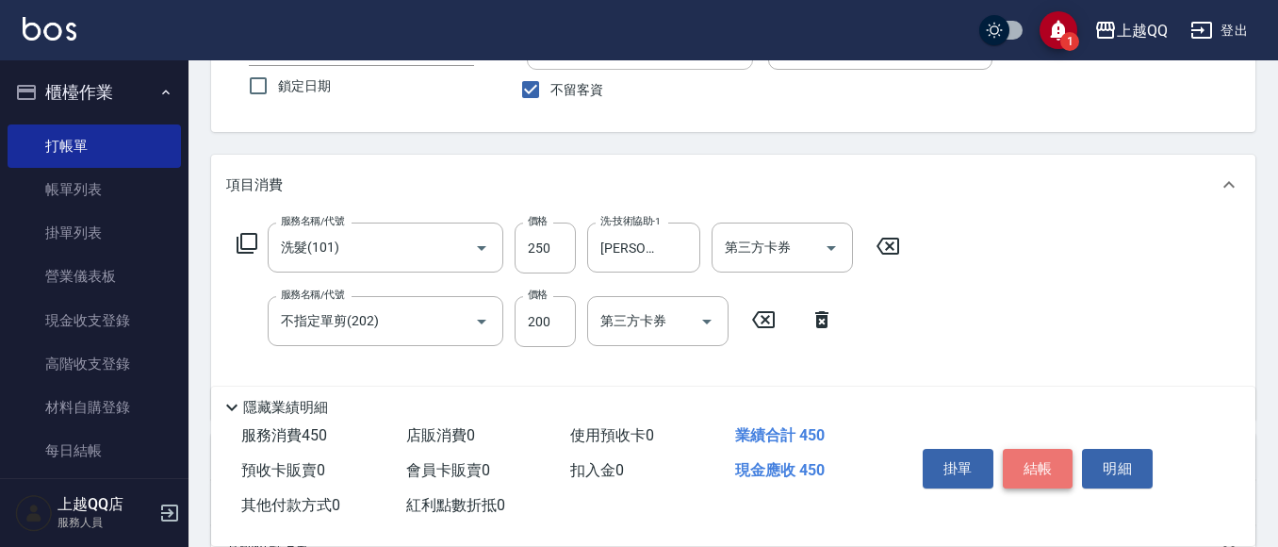
click at [1023, 462] on button "結帳" at bounding box center [1038, 469] width 71 height 40
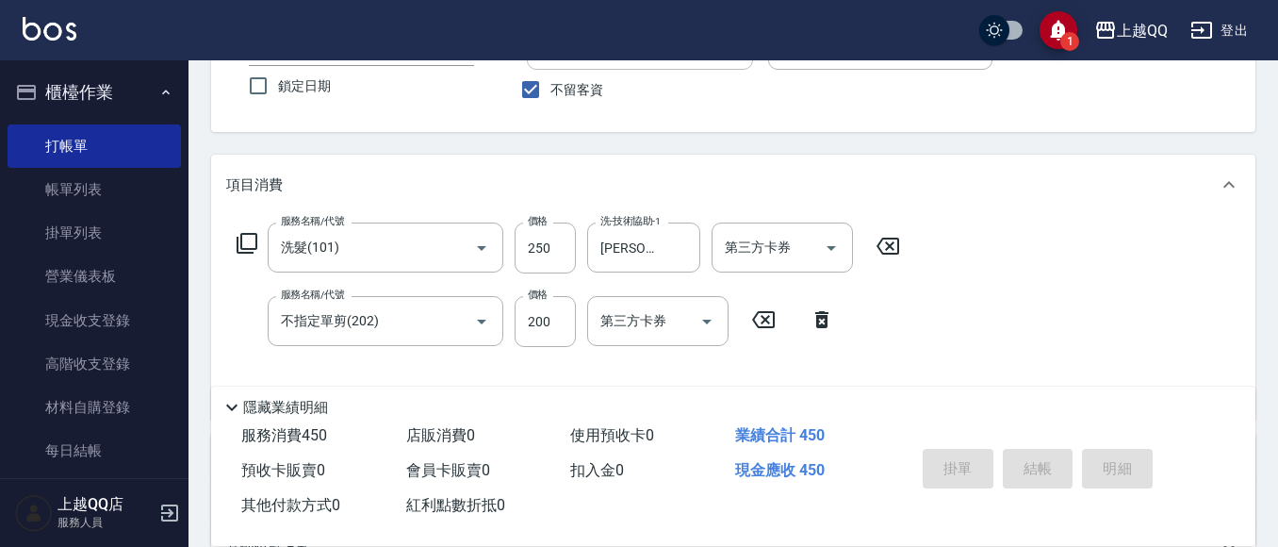
type input "[DATE] 15:13"
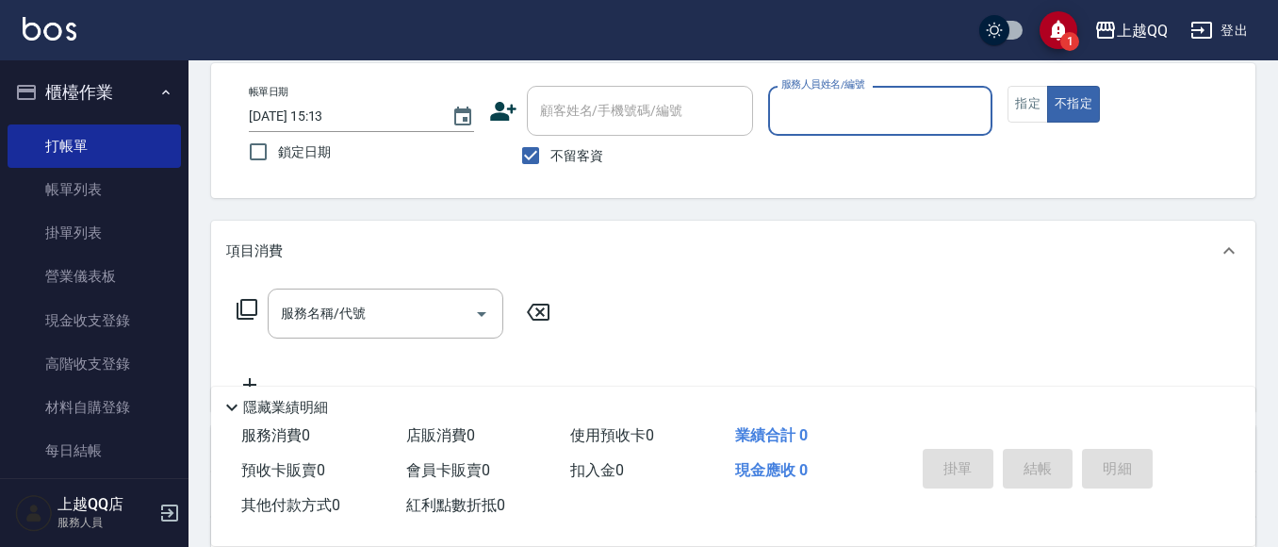
scroll to position [0, 0]
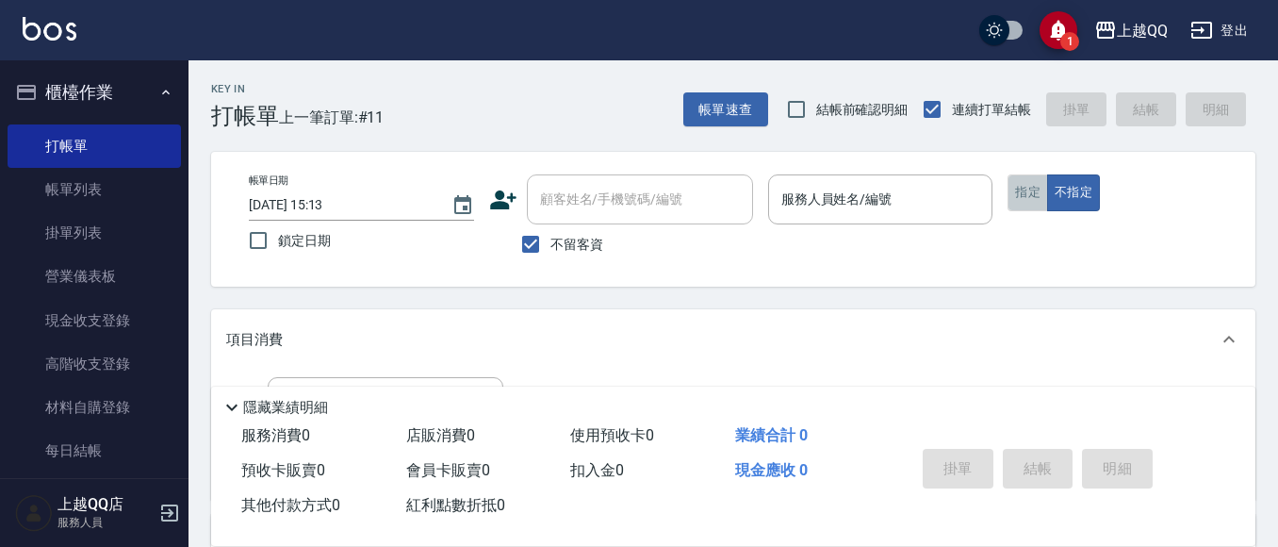
click at [1026, 201] on button "指定" at bounding box center [1027, 192] width 41 height 37
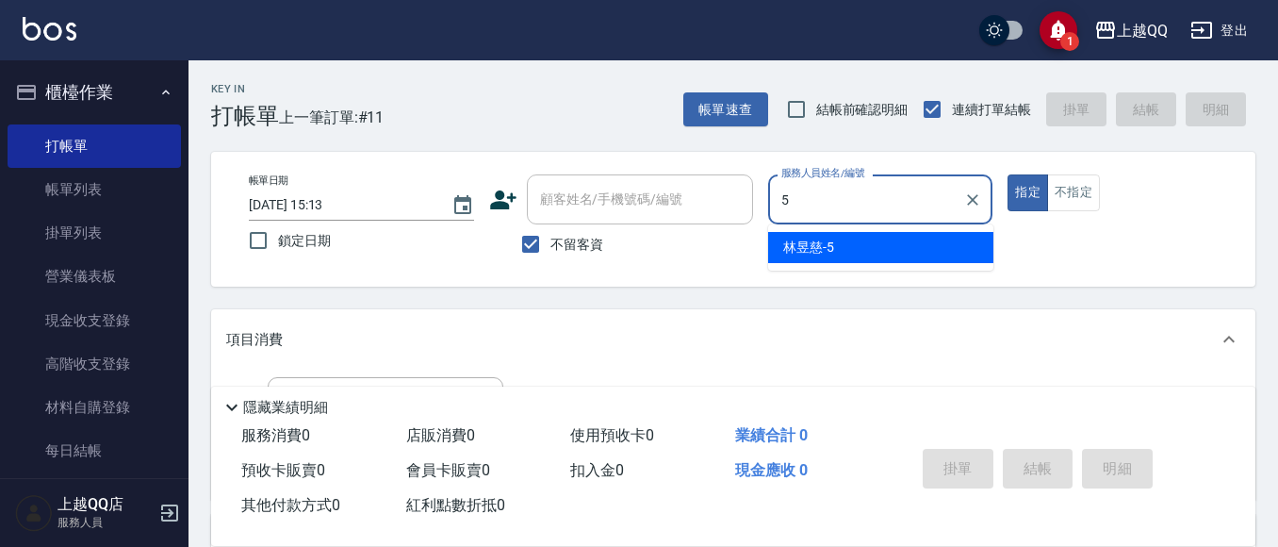
type input "[PERSON_NAME]5"
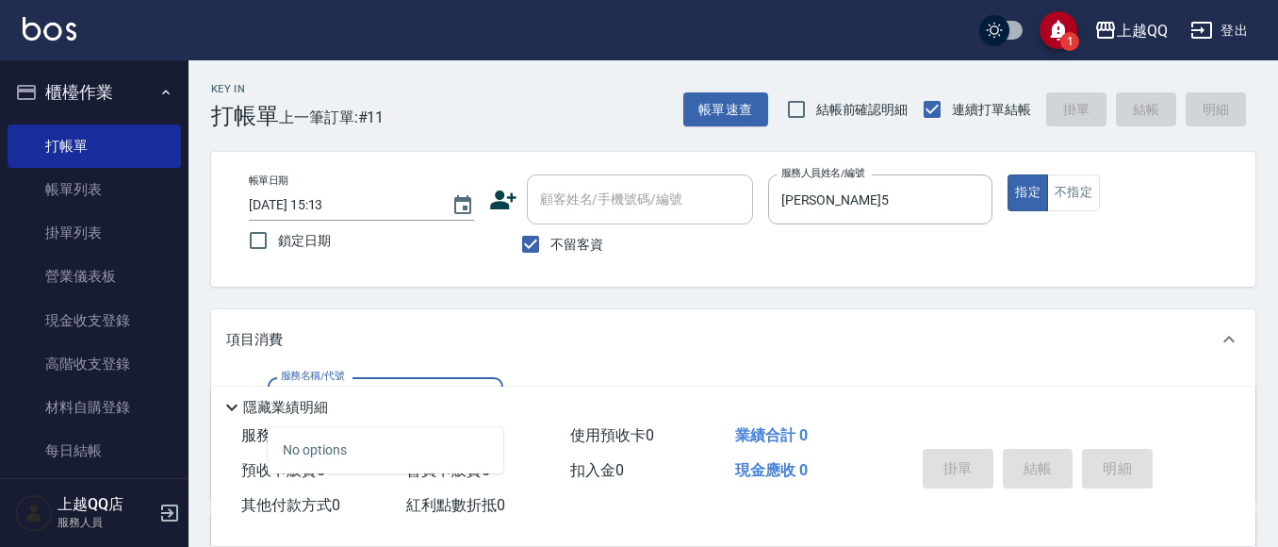
type input "3"
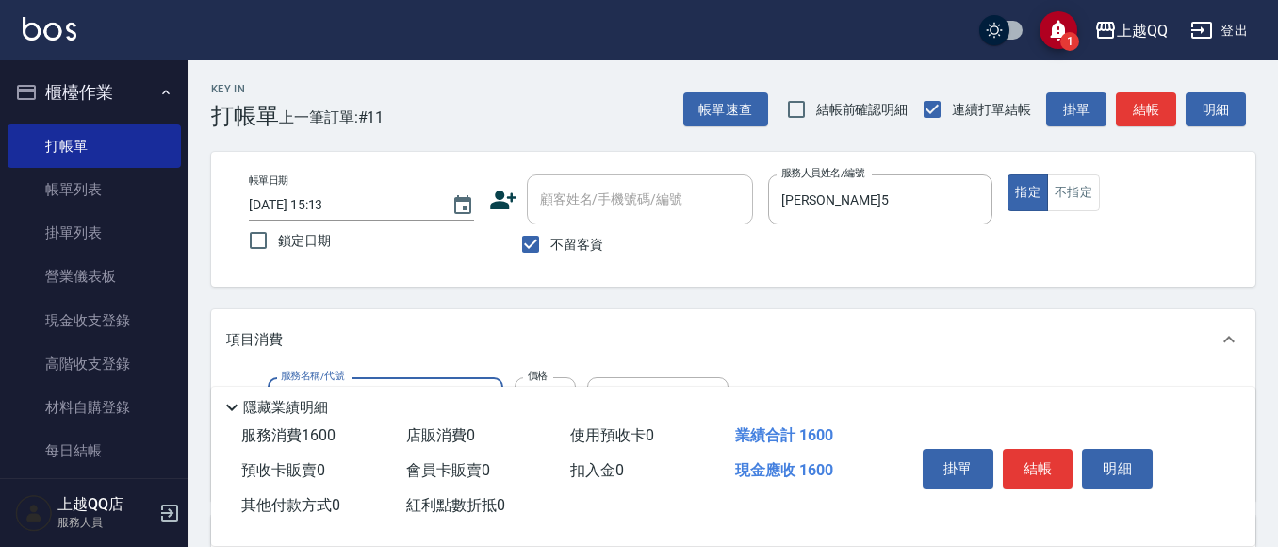
type input "設計燙髮1600(305)"
type input "888"
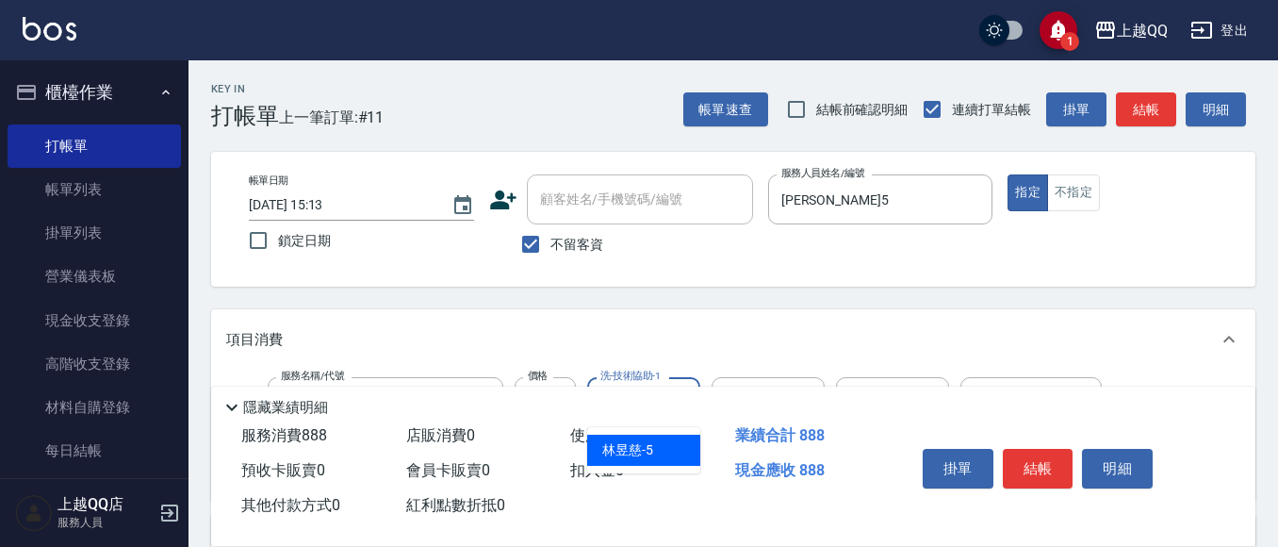
type input "[PERSON_NAME]5"
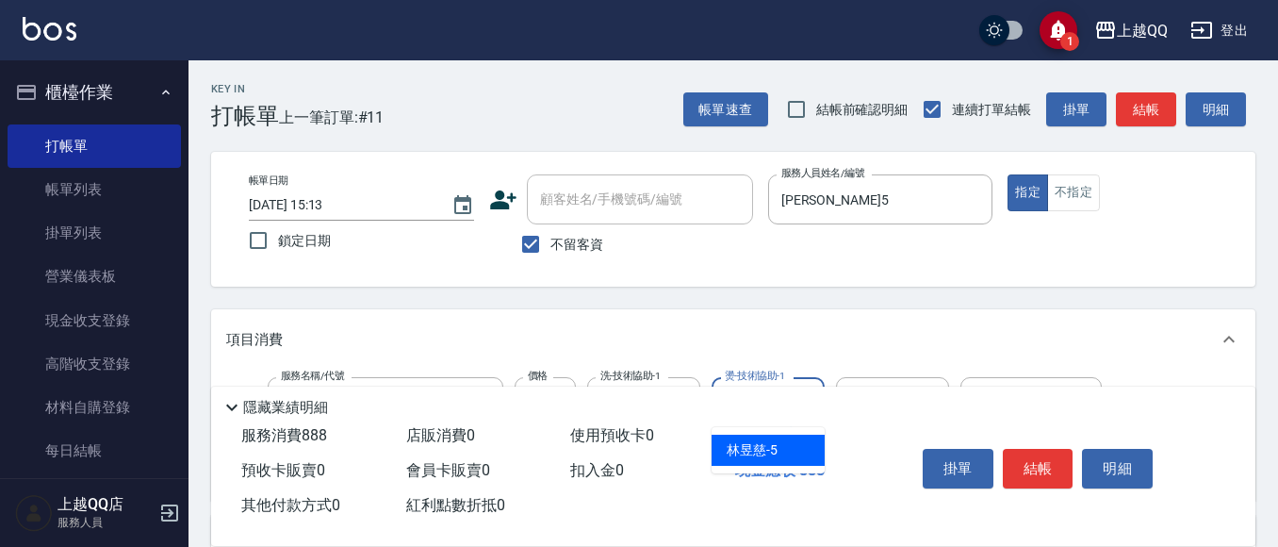
type input "[PERSON_NAME]5"
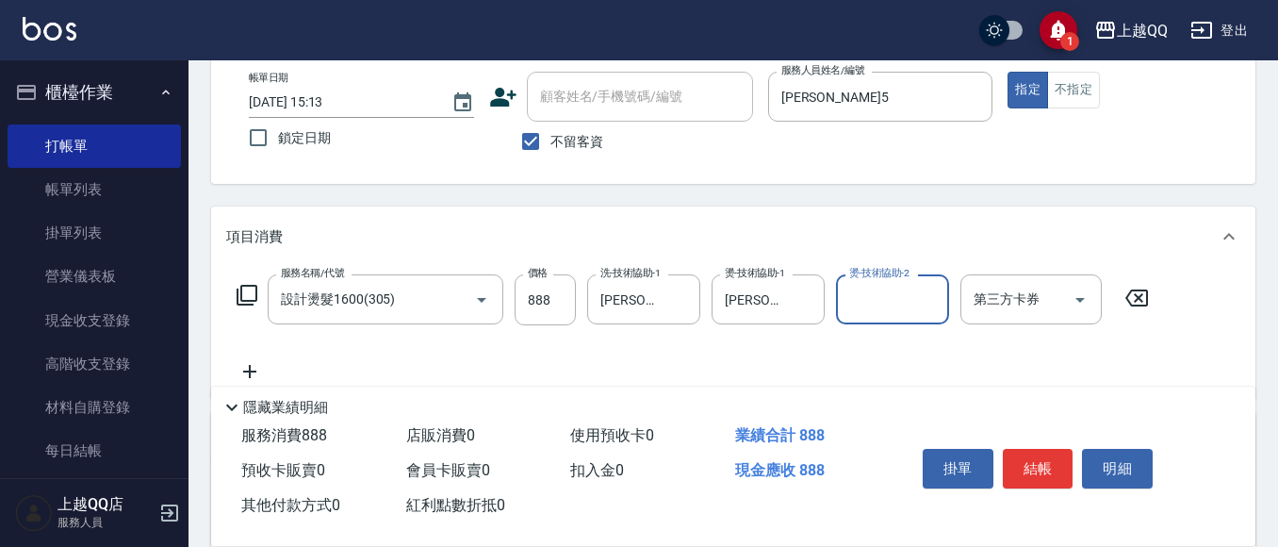
scroll to position [188, 0]
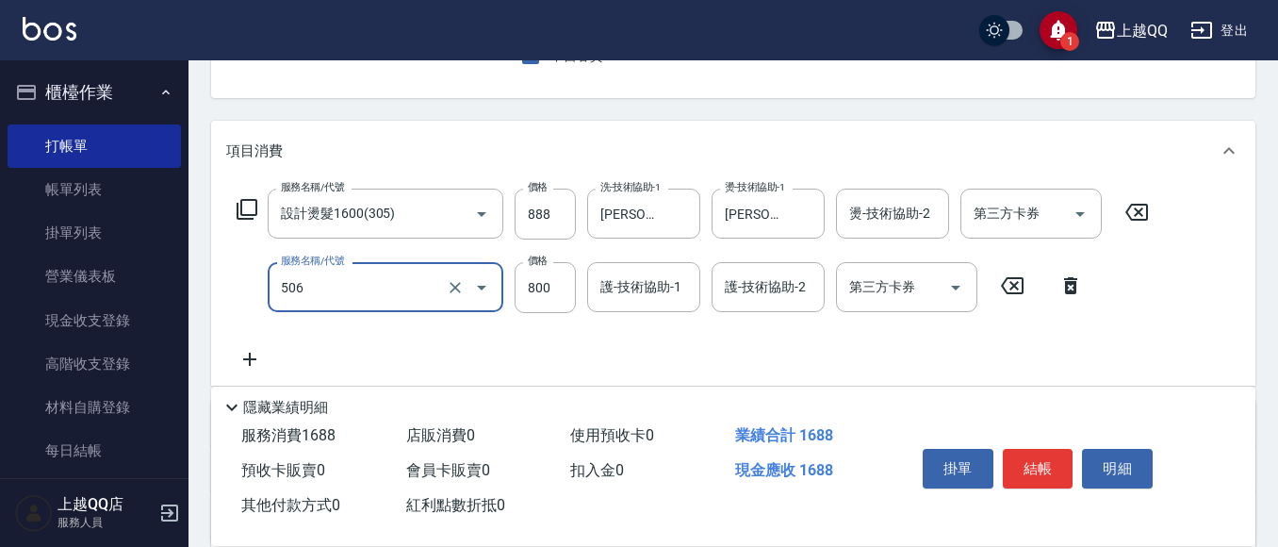
type input "日本松島再生髮敷護髮(506)"
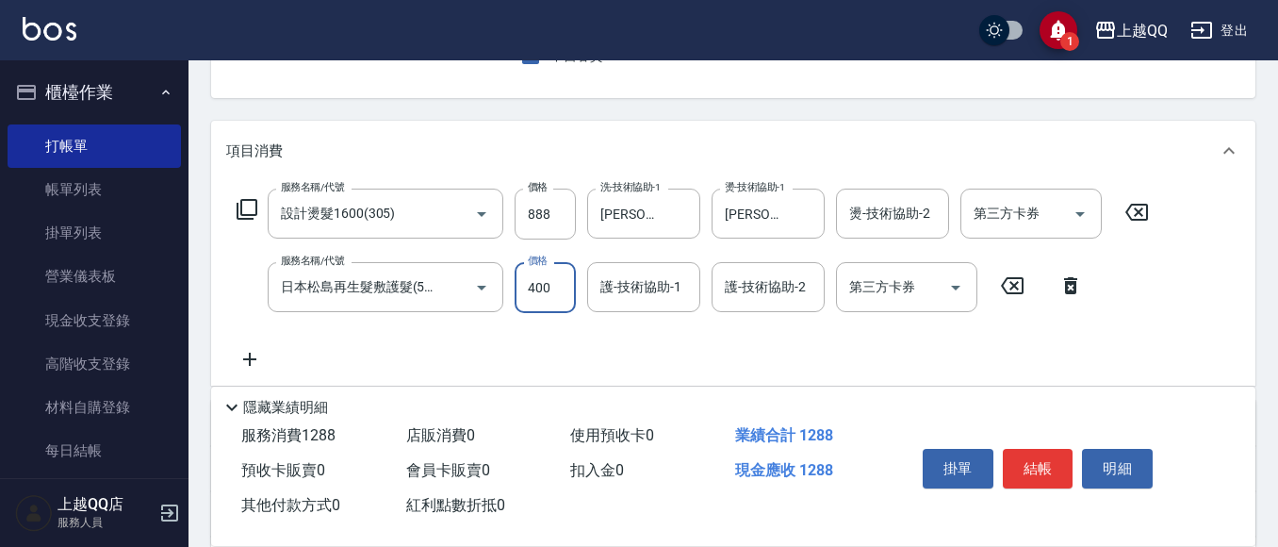
type input "400"
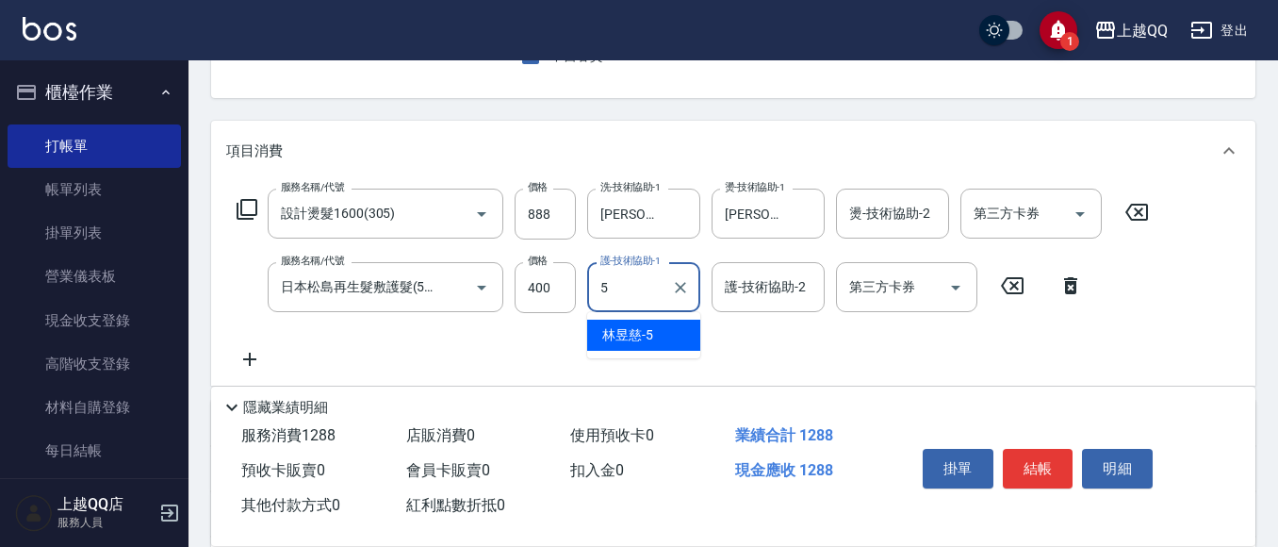
type input "[PERSON_NAME]5"
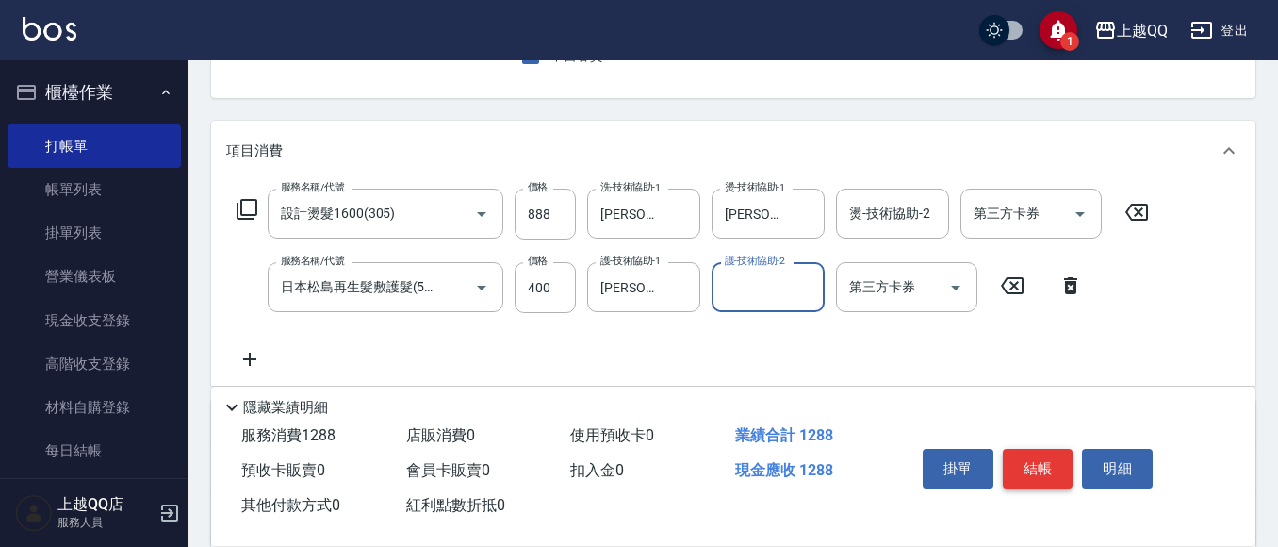
click at [1042, 460] on button "結帳" at bounding box center [1038, 469] width 71 height 40
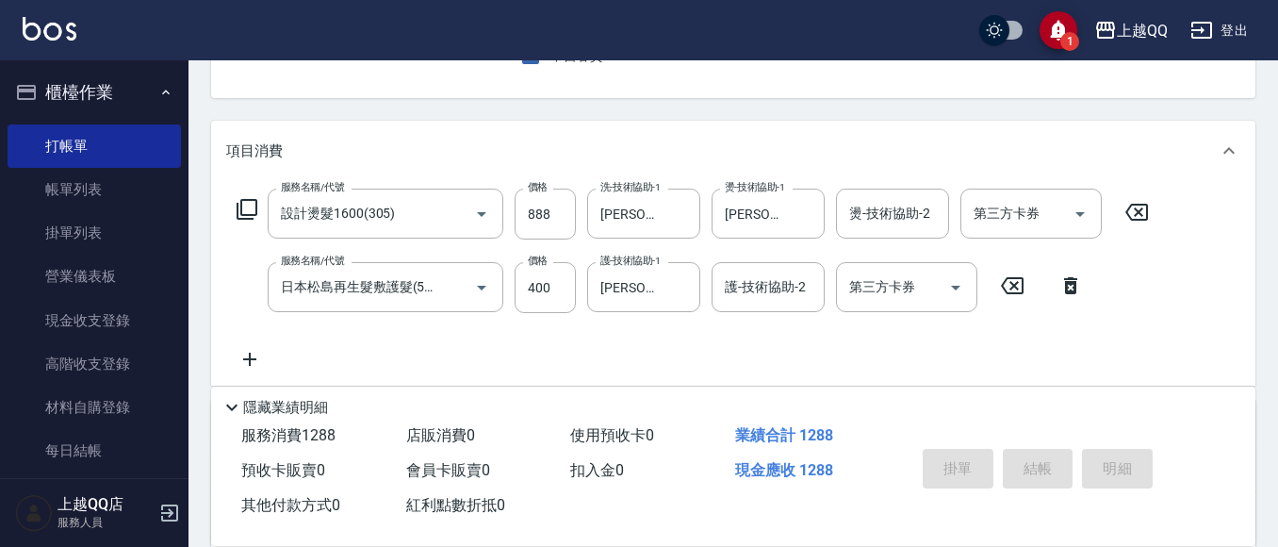
type input "[DATE] 15:15"
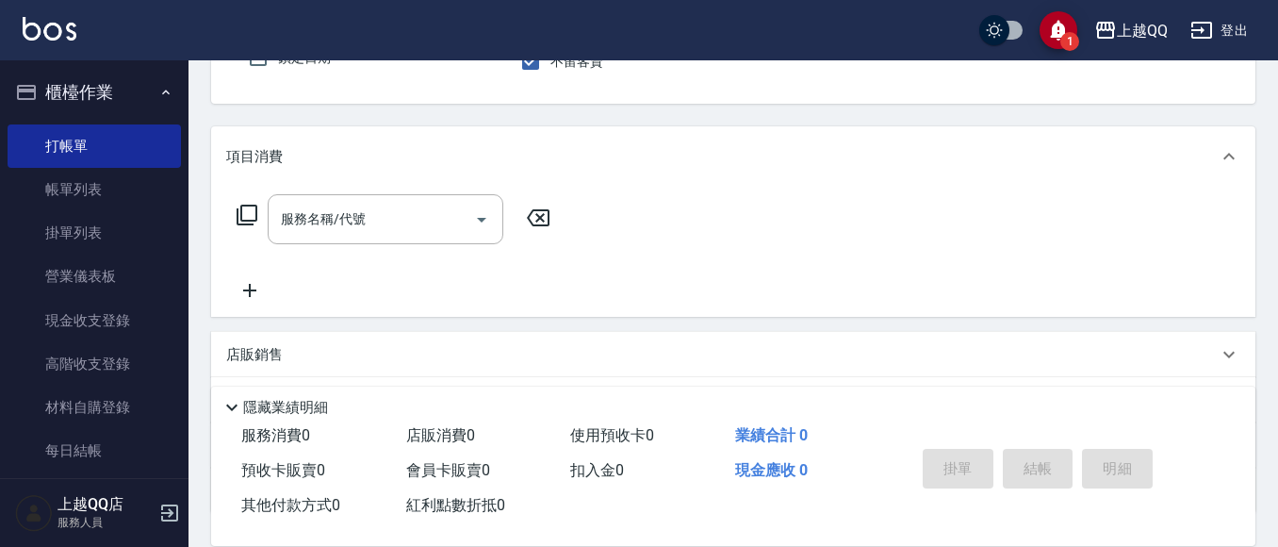
scroll to position [118, 0]
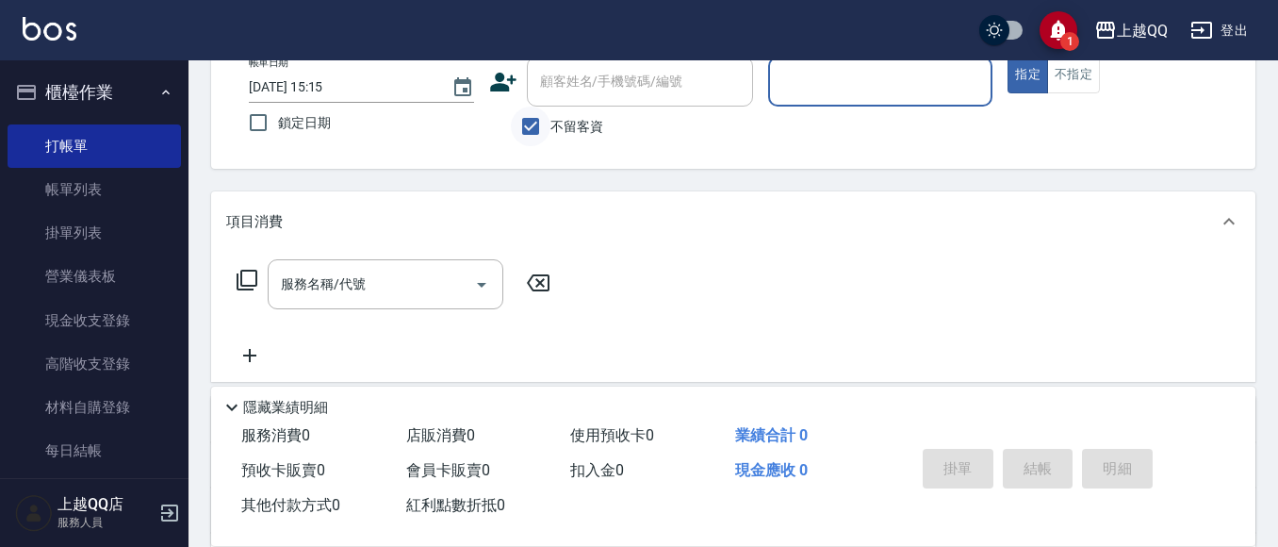
click at [531, 121] on input "不留客資" at bounding box center [531, 126] width 40 height 40
checkbox input "false"
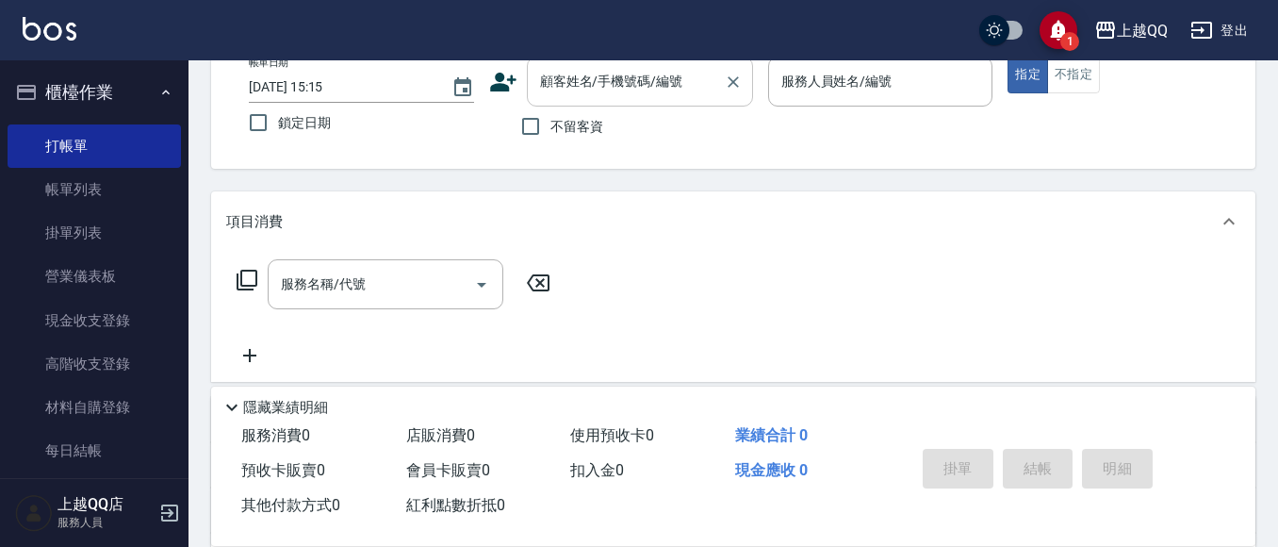
click at [600, 101] on div "顧客姓名/手機號碼/編號" at bounding box center [640, 82] width 226 height 50
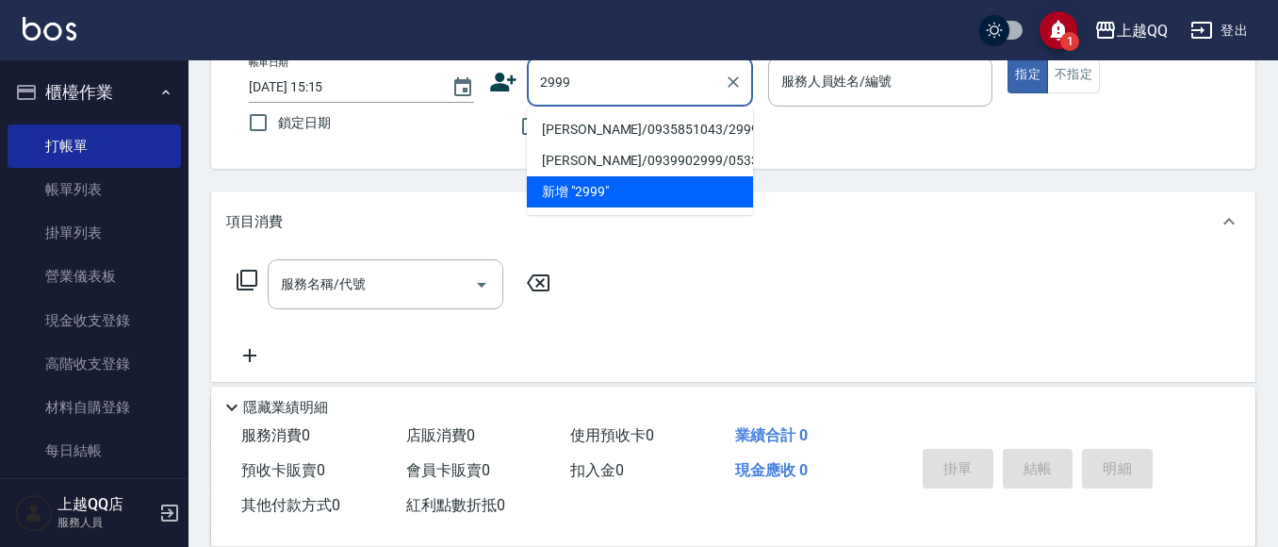
click at [550, 131] on li "[PERSON_NAME]/0935851043/2999" at bounding box center [640, 129] width 226 height 31
type input "[PERSON_NAME]/0935851043/2999"
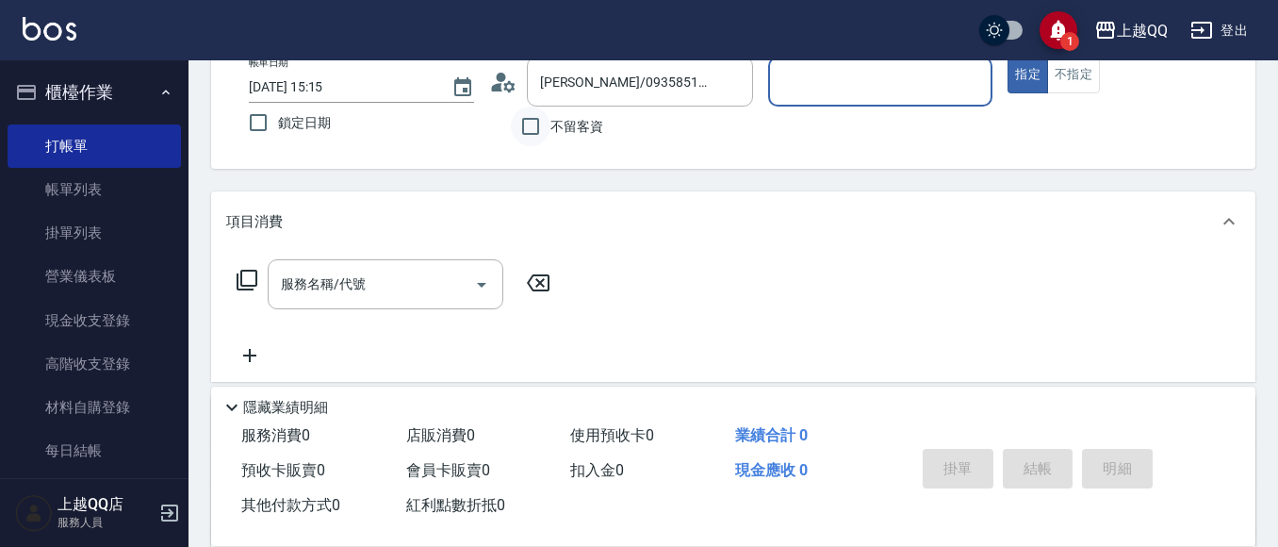
type input "[PERSON_NAME]-8"
click at [248, 283] on icon at bounding box center [247, 280] width 23 height 23
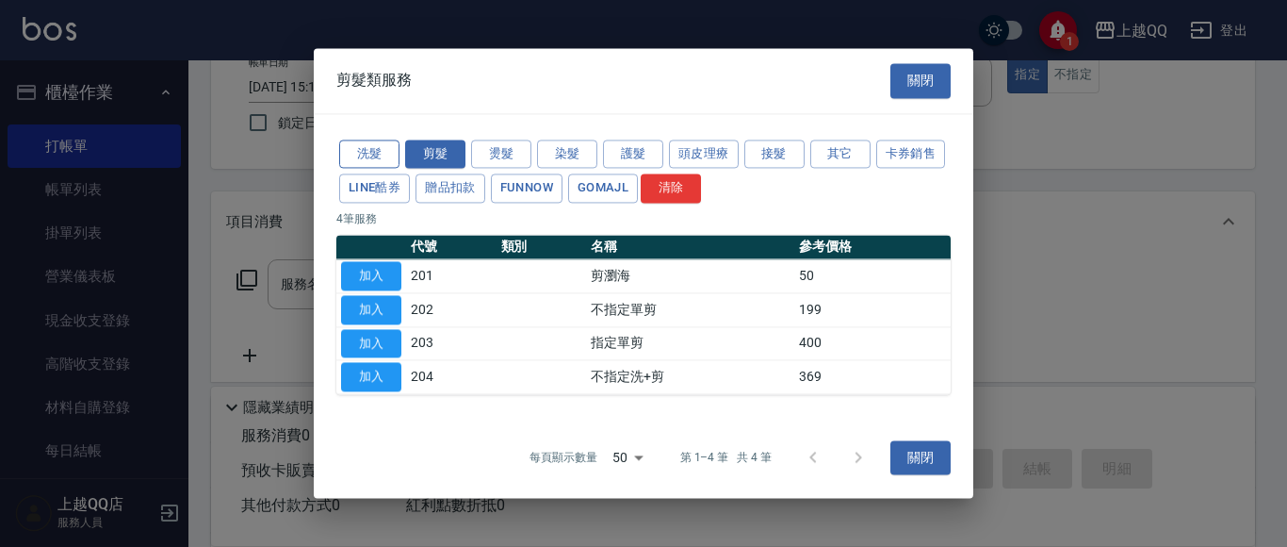
click at [356, 151] on button "洗髮" at bounding box center [369, 153] width 60 height 29
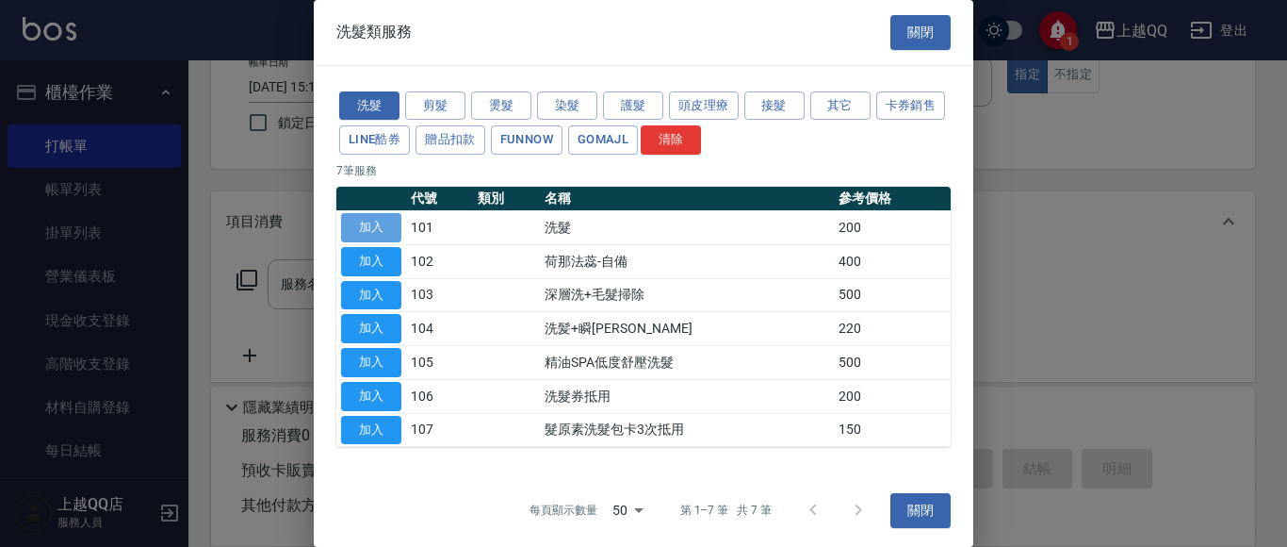
click at [384, 229] on button "加入" at bounding box center [371, 227] width 60 height 29
type input "洗髮(101)"
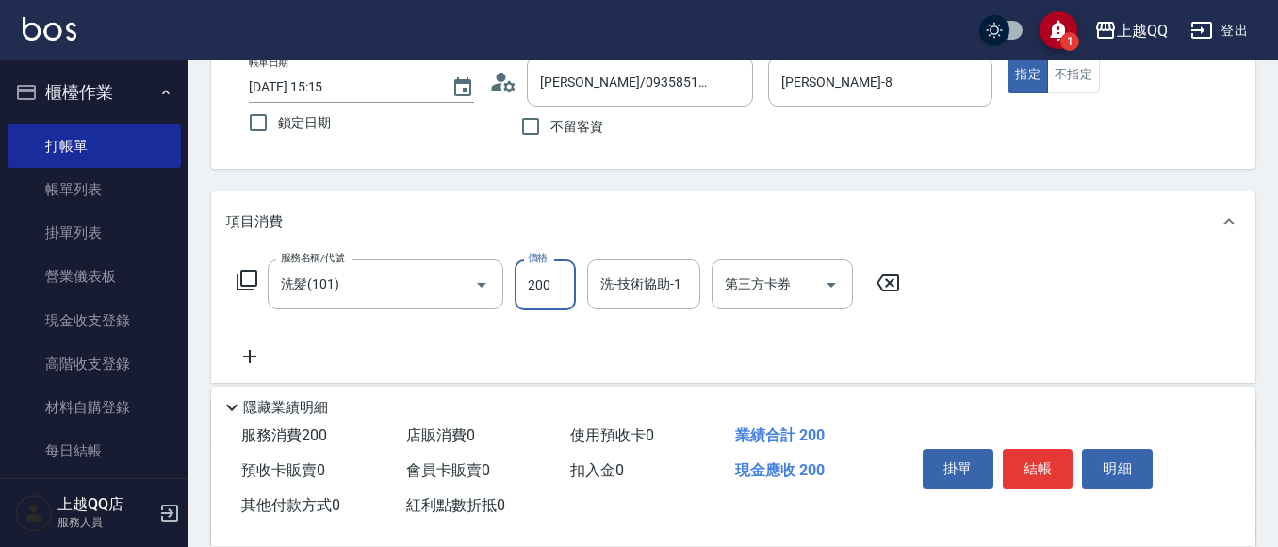
click at [553, 286] on input "200" at bounding box center [545, 284] width 61 height 51
type input "230"
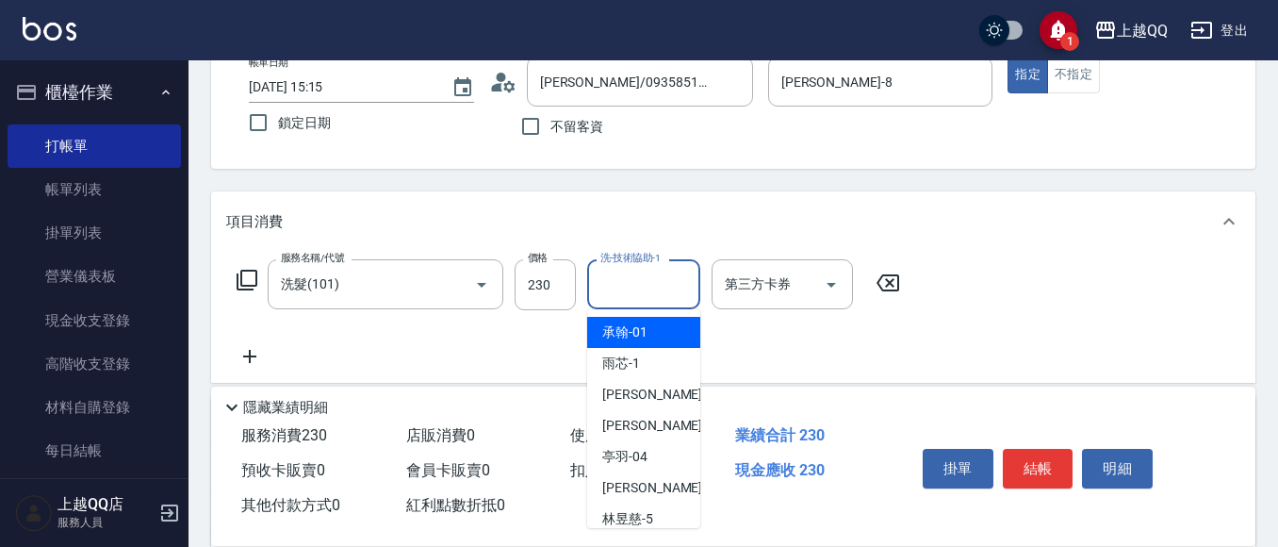
click at [626, 289] on input "洗-技術協助-1" at bounding box center [644, 284] width 96 height 33
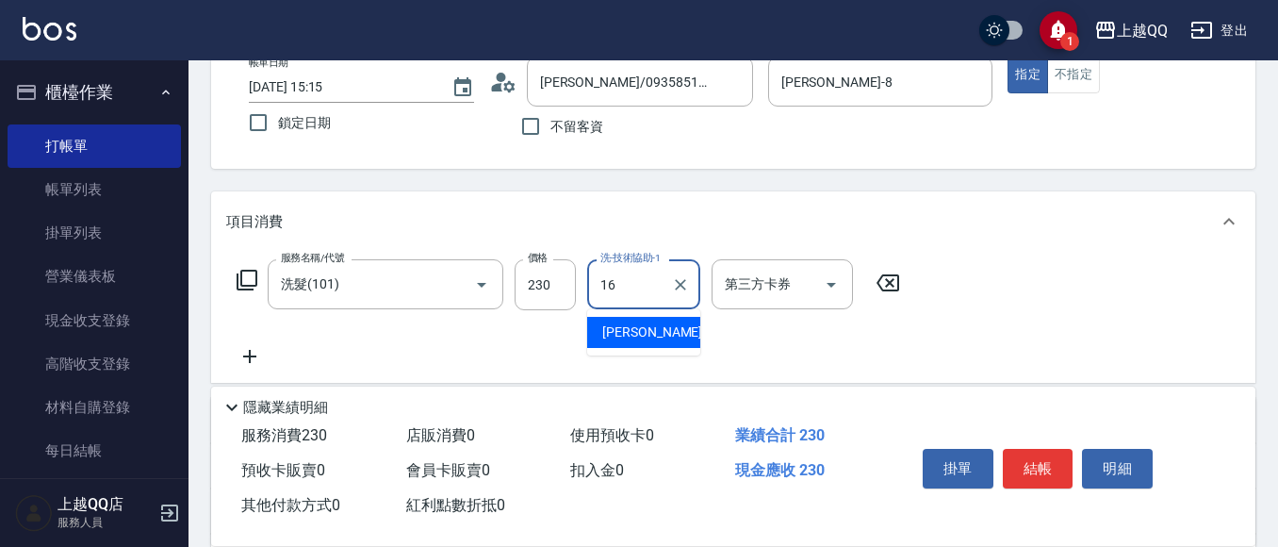
click at [623, 343] on div "[PERSON_NAME] -16" at bounding box center [643, 332] width 113 height 31
type input "[PERSON_NAME]-16"
click at [1024, 457] on button "結帳" at bounding box center [1038, 469] width 71 height 40
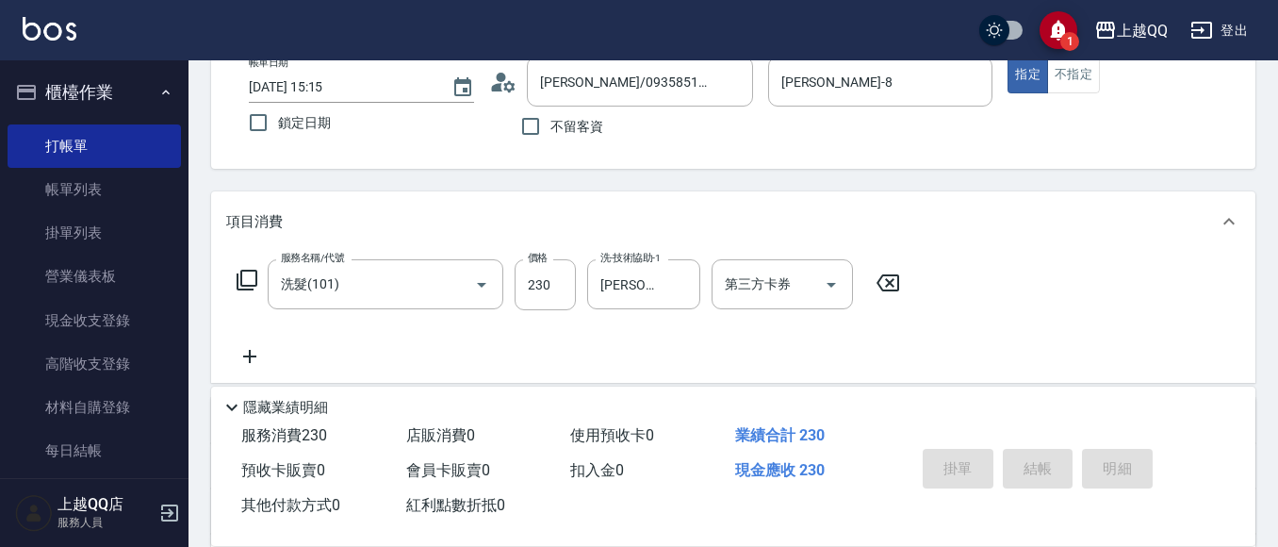
type input "[DATE] 15:29"
